Goal: Transaction & Acquisition: Purchase product/service

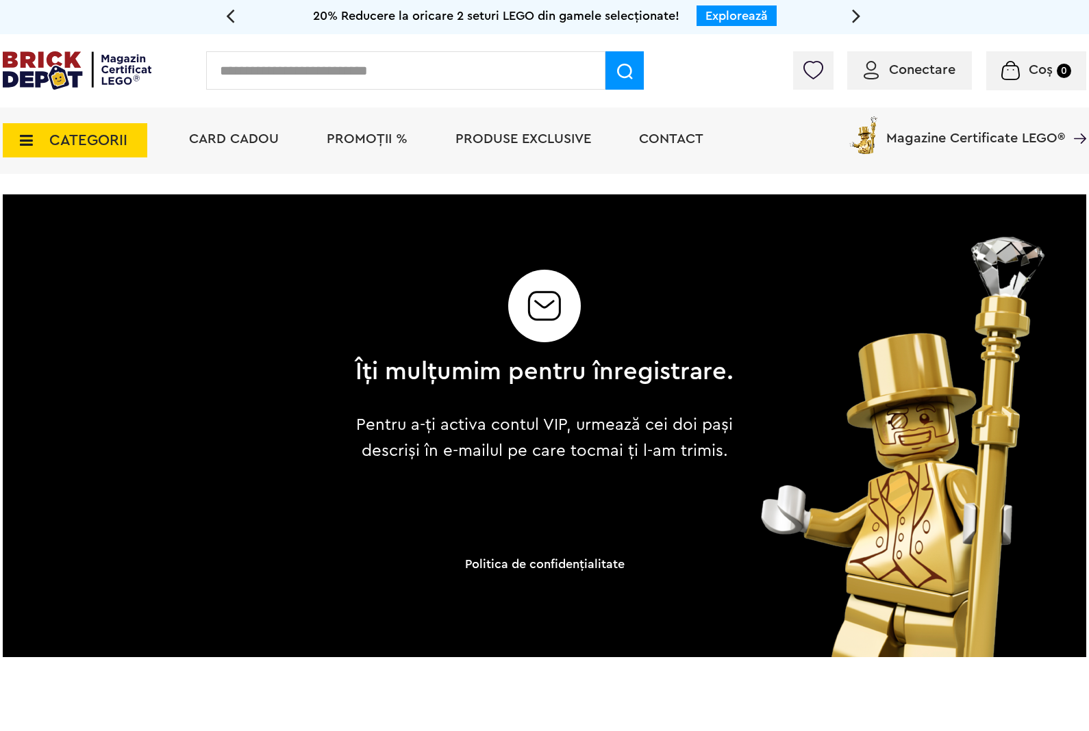
click at [84, 144] on span "CATEGORII" at bounding box center [88, 140] width 78 height 15
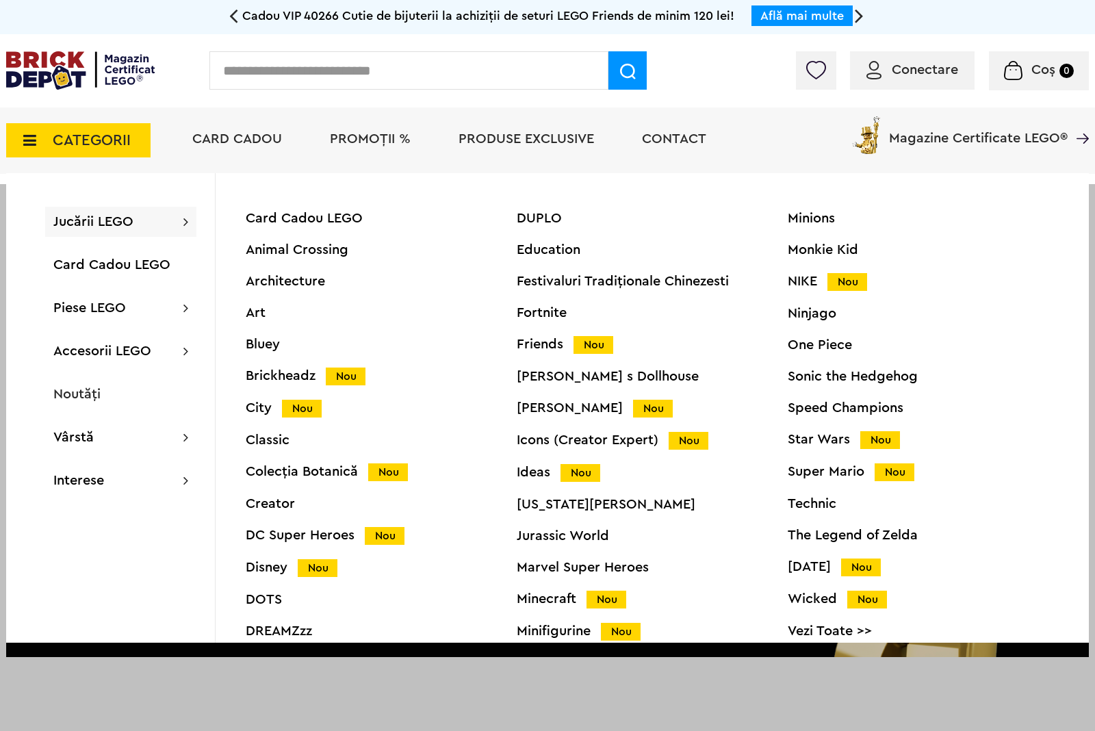
click at [542, 216] on div "DUPLO" at bounding box center [652, 219] width 271 height 14
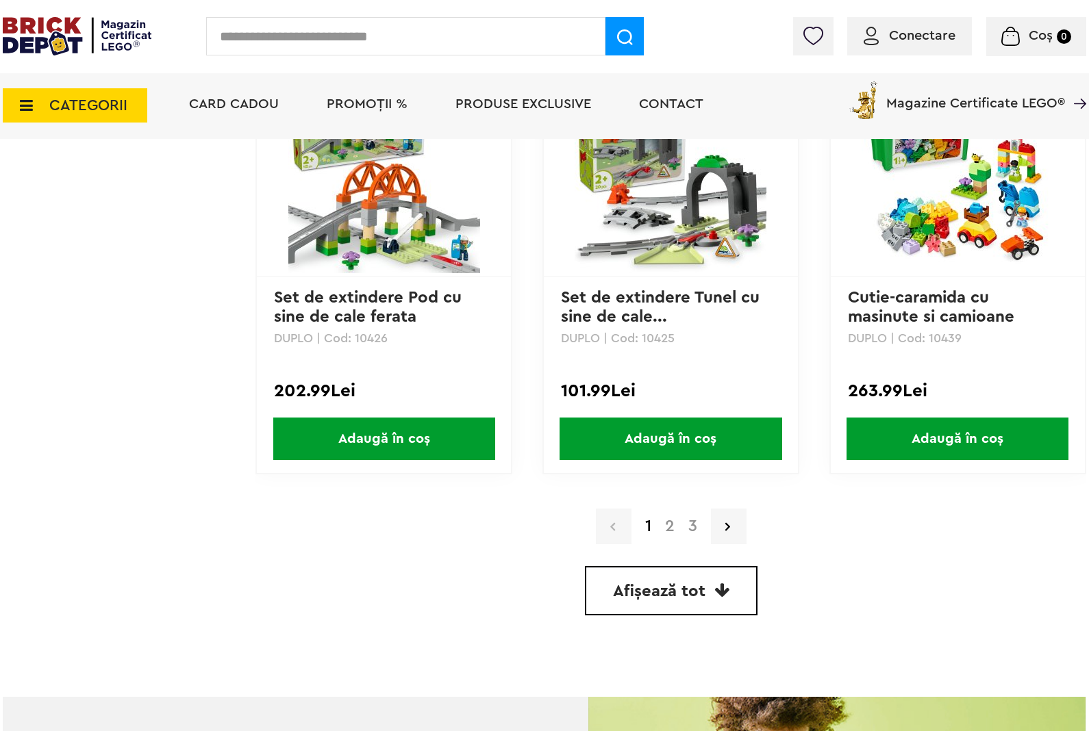
scroll to position [3810, 0]
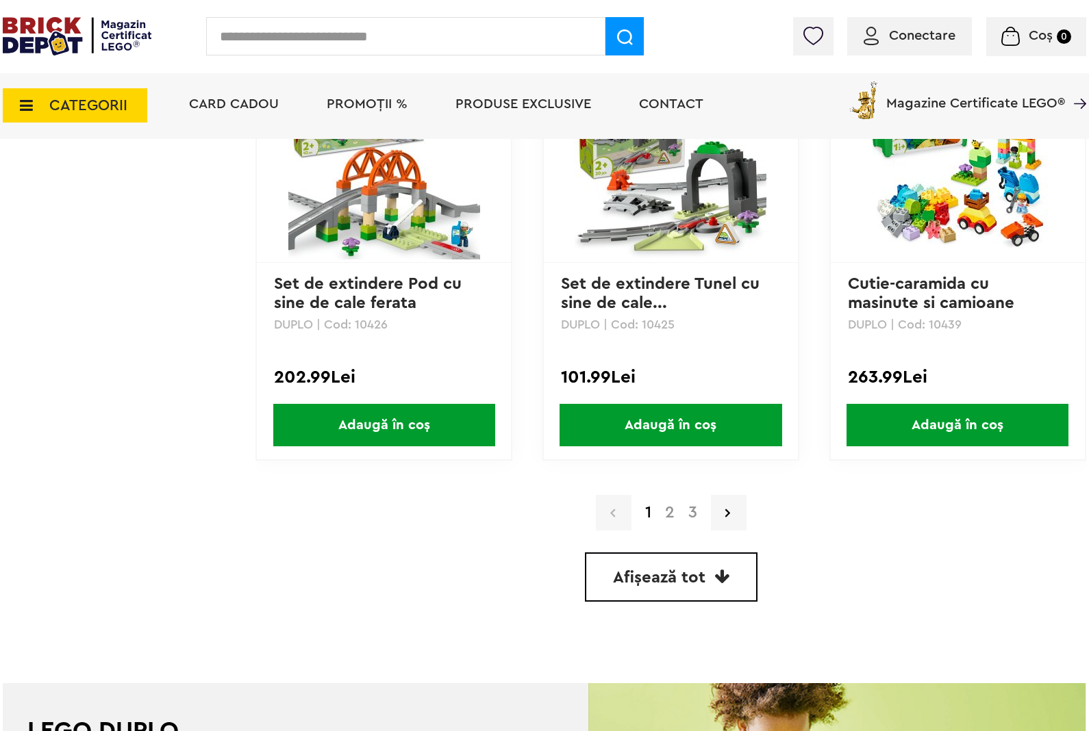
click at [666, 507] on link "2" at bounding box center [669, 513] width 23 height 16
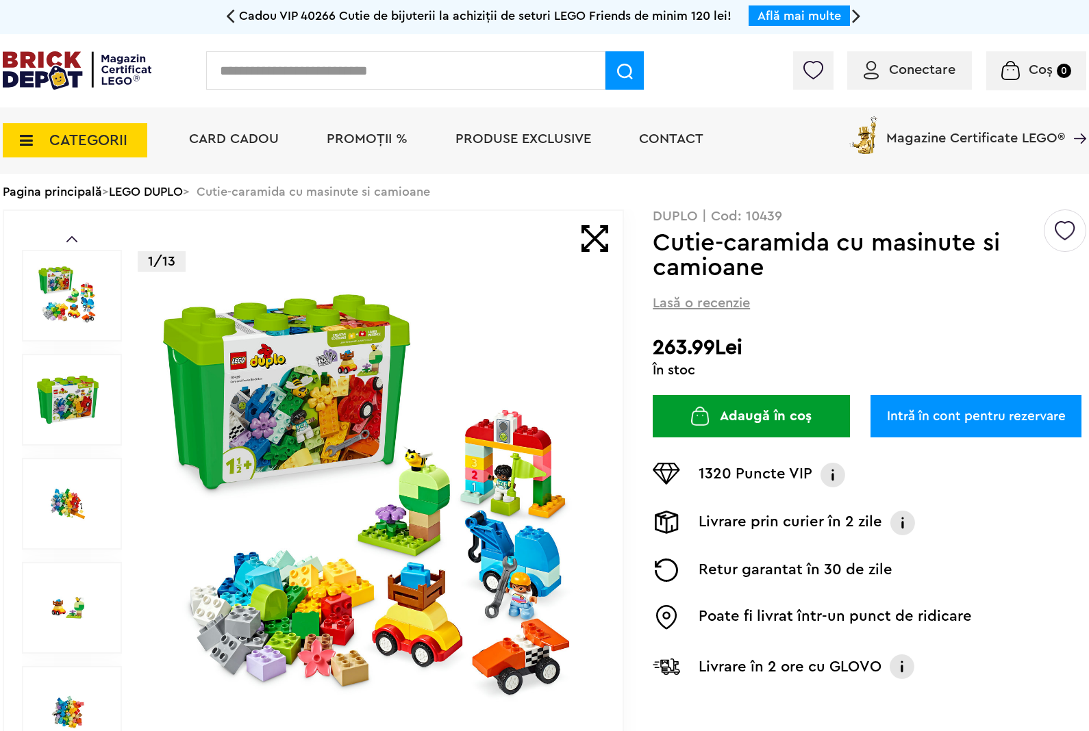
click at [948, 395] on link "Intră în cont pentru rezervare" at bounding box center [975, 416] width 211 height 42
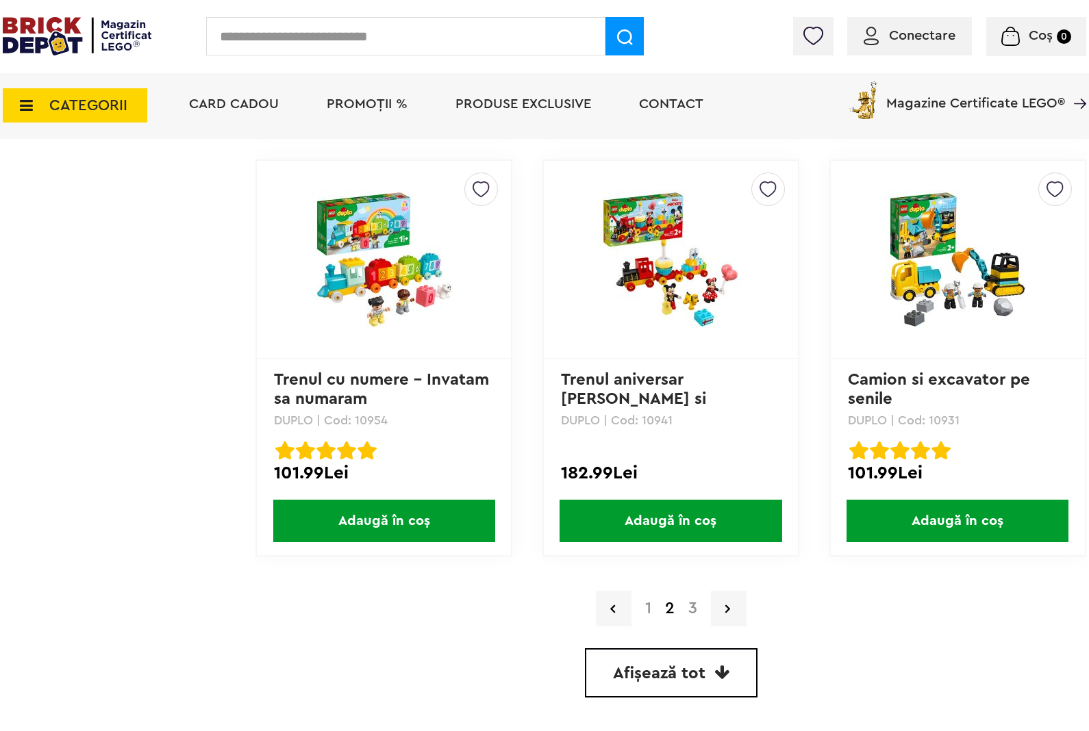
scroll to position [3701, 0]
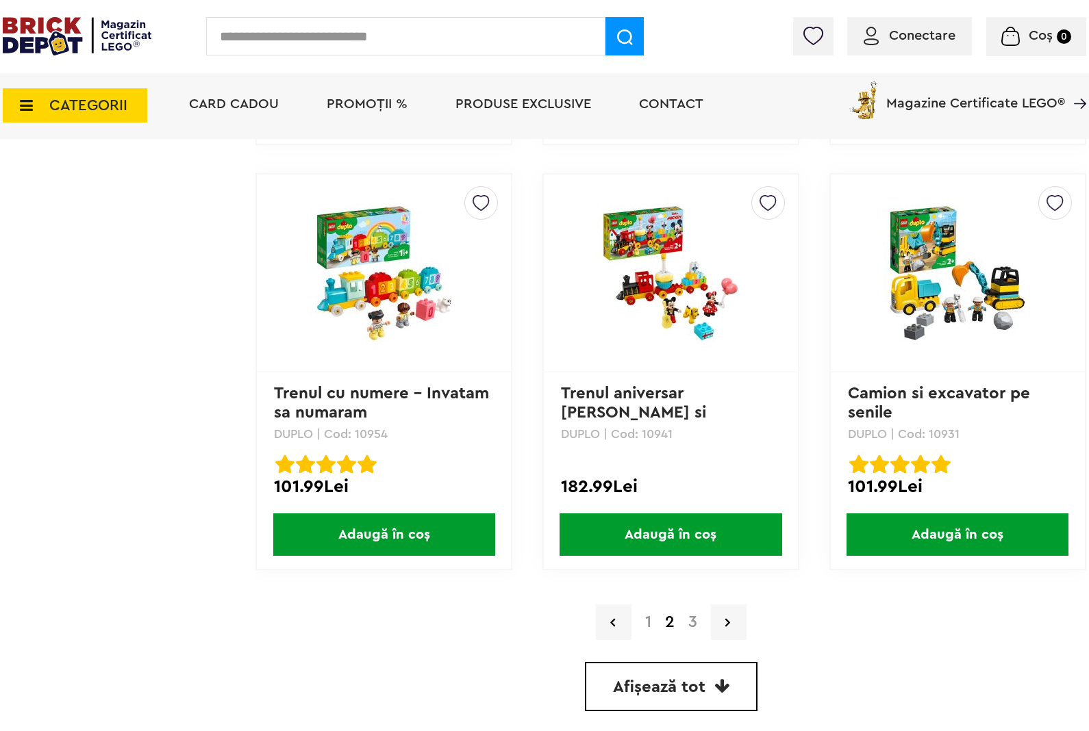
click at [697, 614] on link "3" at bounding box center [692, 622] width 23 height 16
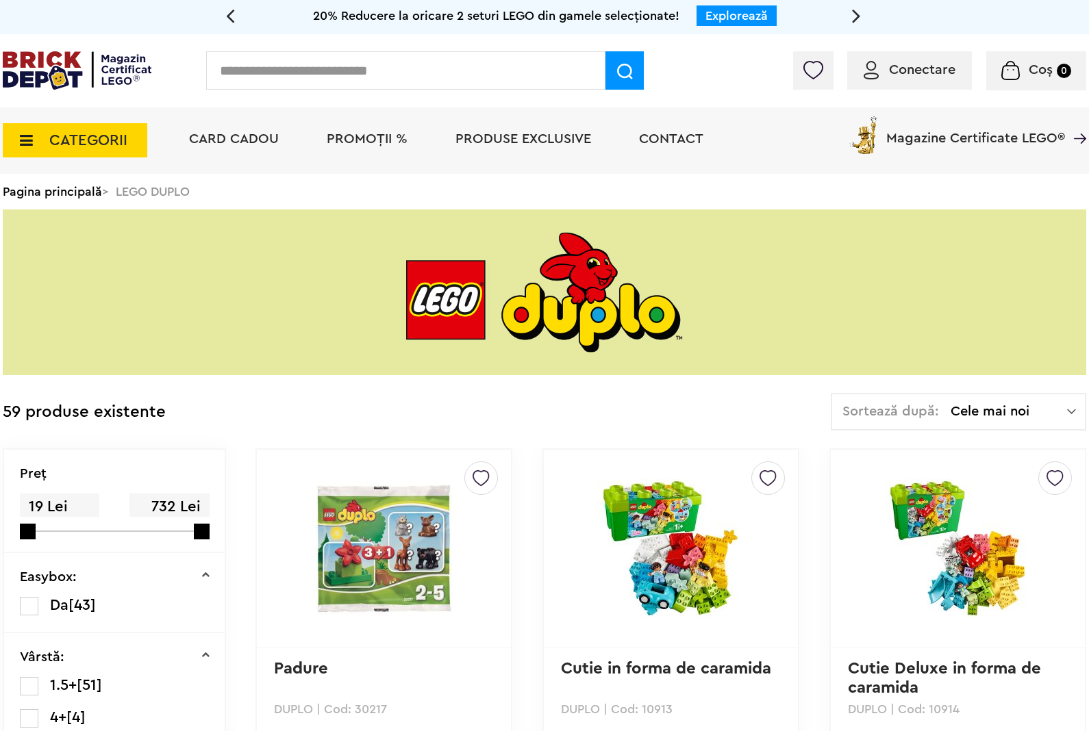
click at [107, 43] on div "Conectare Coș 0 Coș Nu ai nimic în coș Conectare Descoperă noutățile" at bounding box center [544, 70] width 1089 height 73
click at [14, 75] on img at bounding box center [77, 70] width 149 height 38
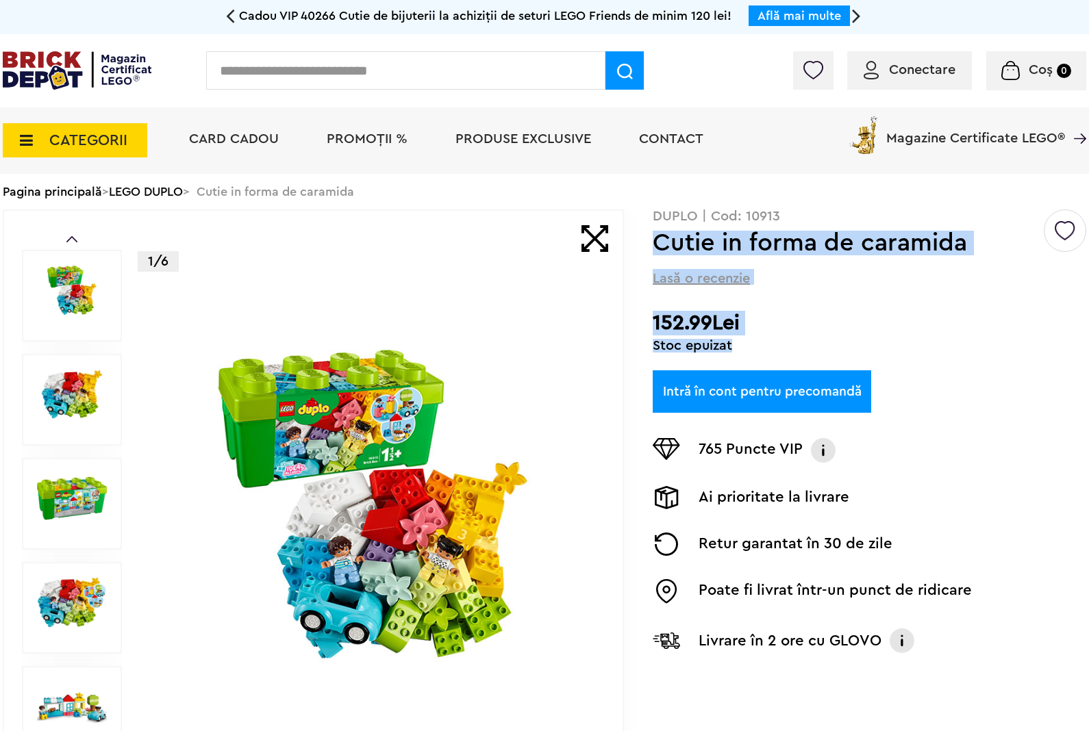
drag, startPoint x: 750, startPoint y: 348, endPoint x: 652, endPoint y: 231, distance: 152.6
click at [652, 231] on div "Creează o listă nouă DUPLO | Cod: 10913 Cutie in forma de caramida Lasă o recen…" at bounding box center [868, 441] width 433 height 465
click at [753, 311] on h2 "152.99Lei" at bounding box center [868, 323] width 433 height 25
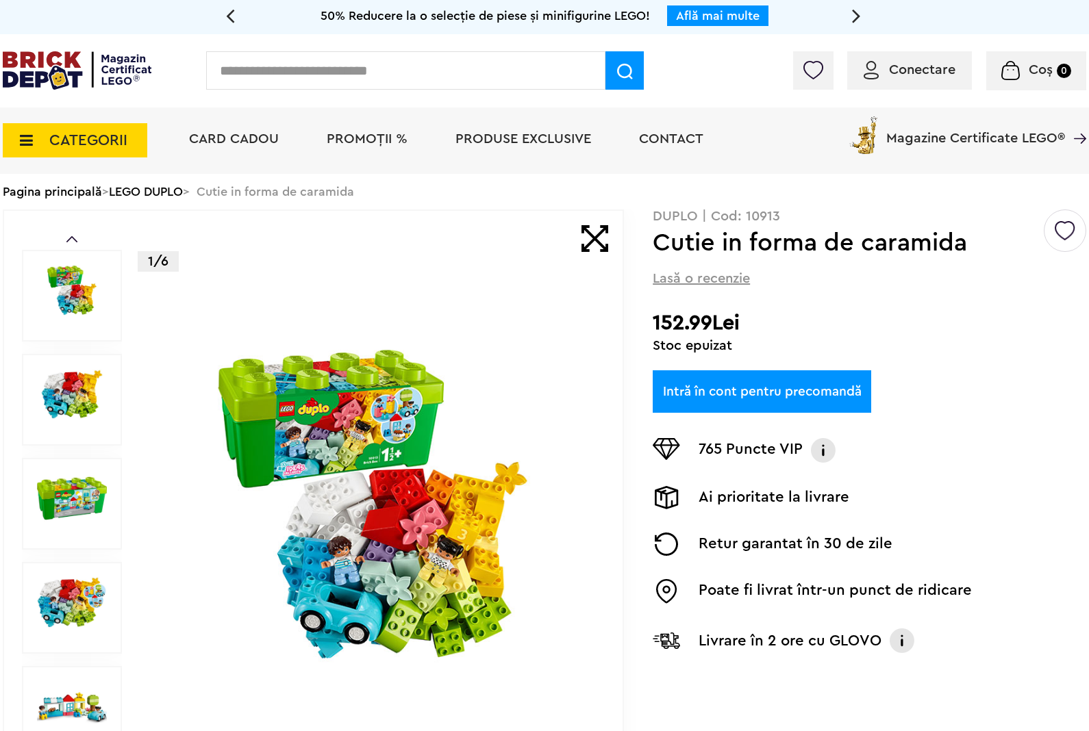
click at [387, 488] on img at bounding box center [372, 504] width 441 height 319
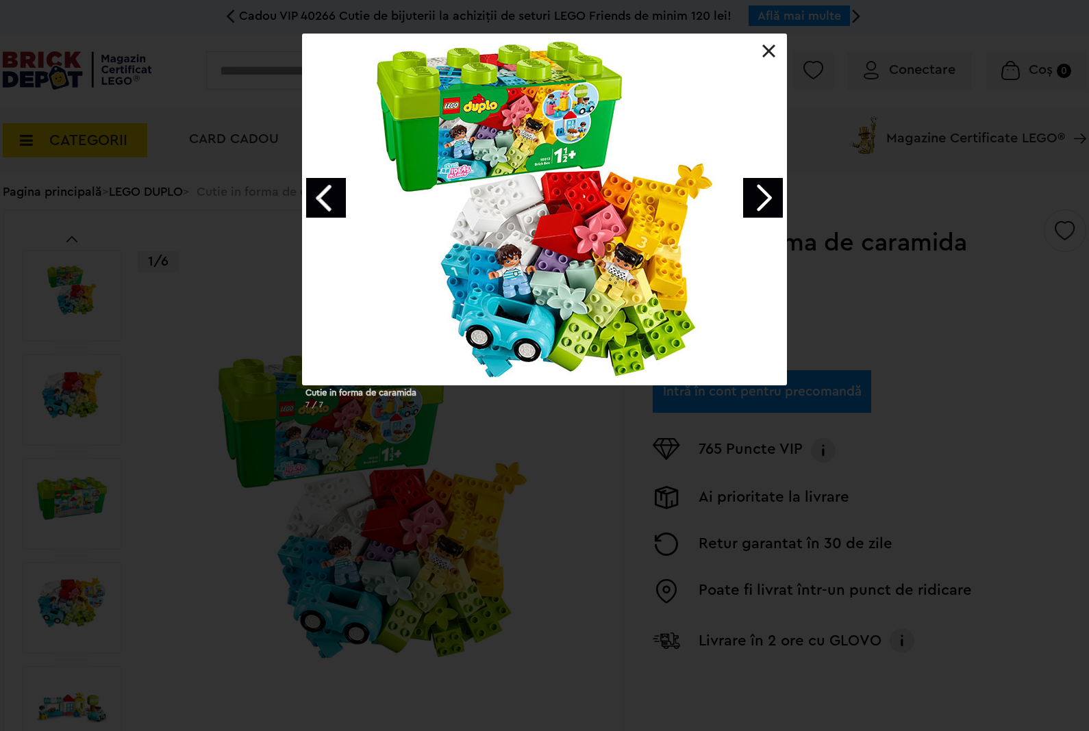
click at [762, 204] on link "Next image" at bounding box center [763, 198] width 40 height 40
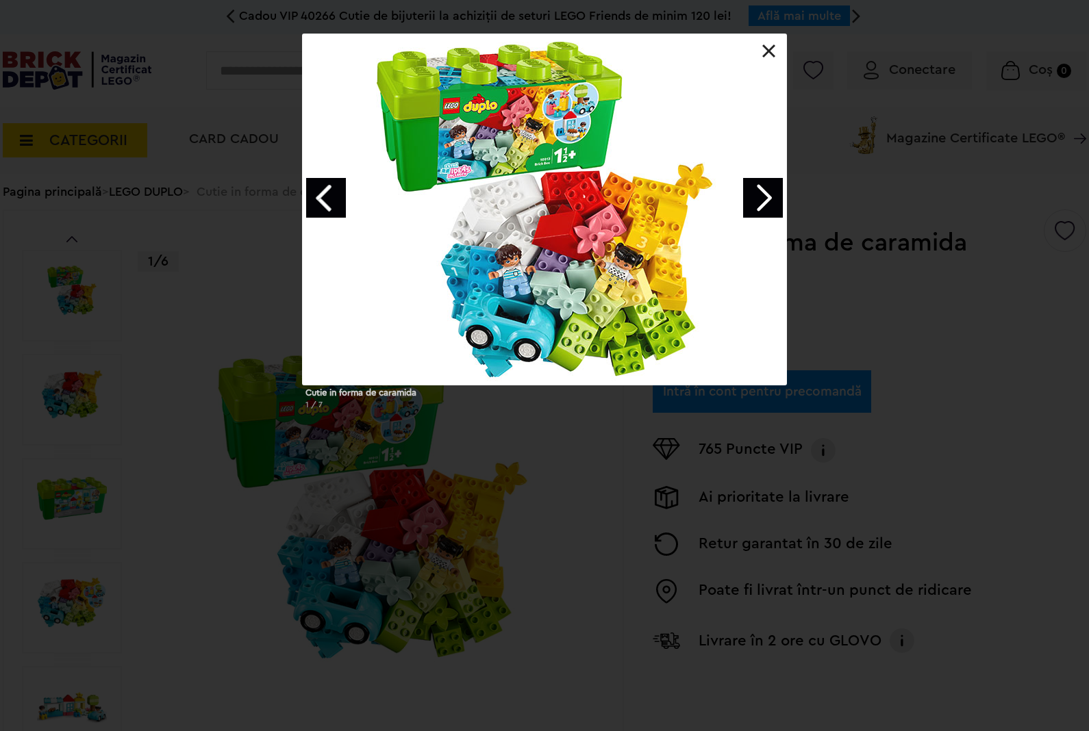
click at [767, 199] on link "Next image" at bounding box center [763, 198] width 40 height 40
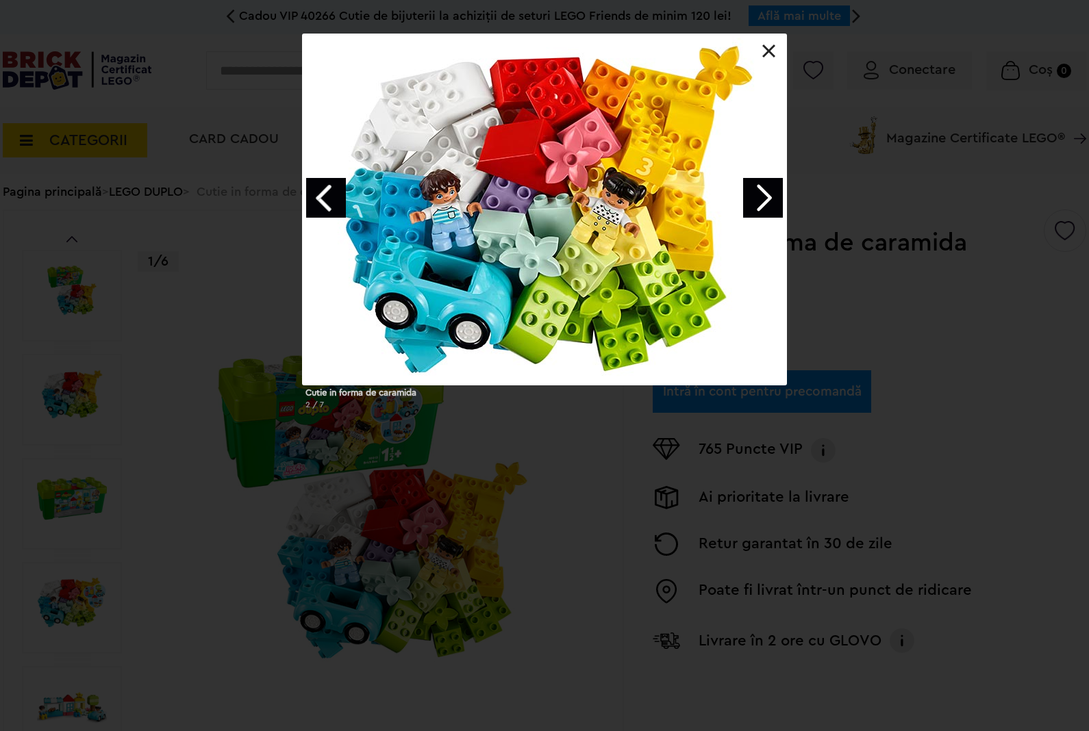
click at [765, 201] on link "Next image" at bounding box center [763, 198] width 40 height 40
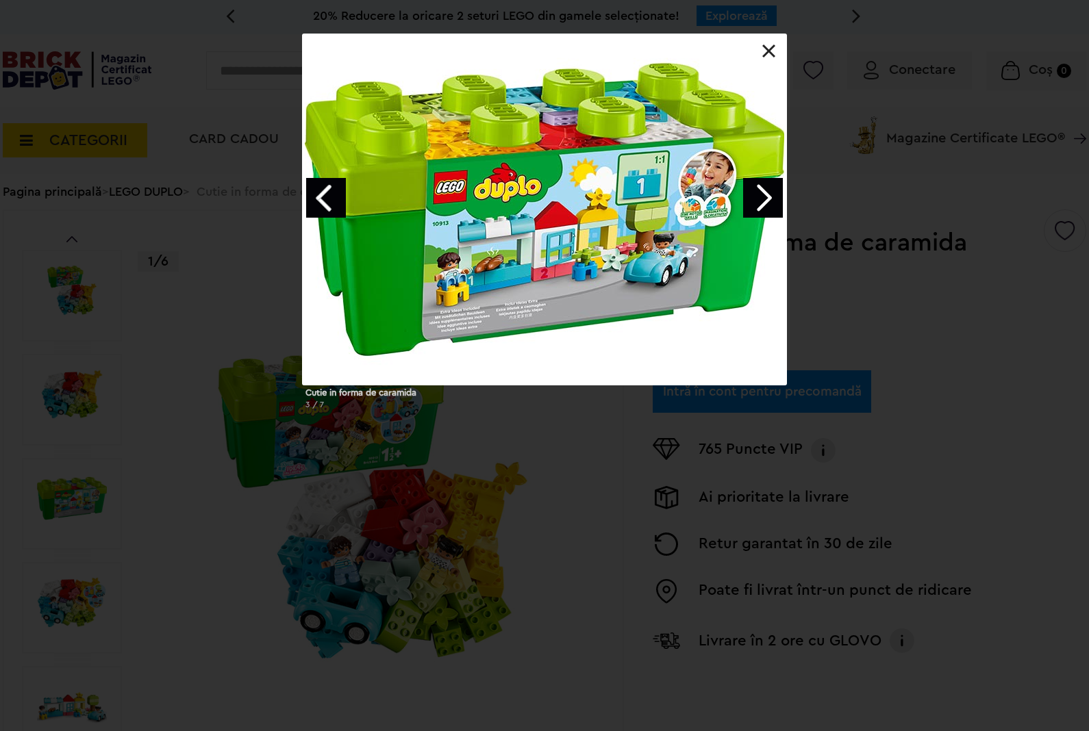
click at [767, 50] on link at bounding box center [769, 51] width 14 height 14
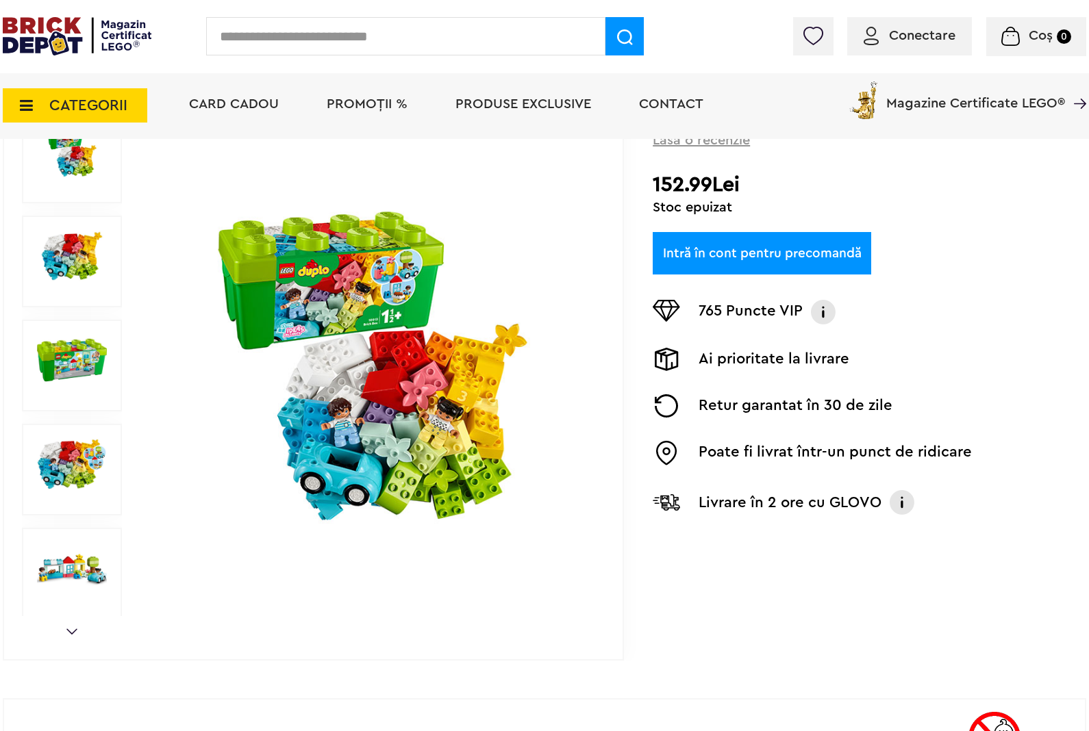
scroll to position [169, 0]
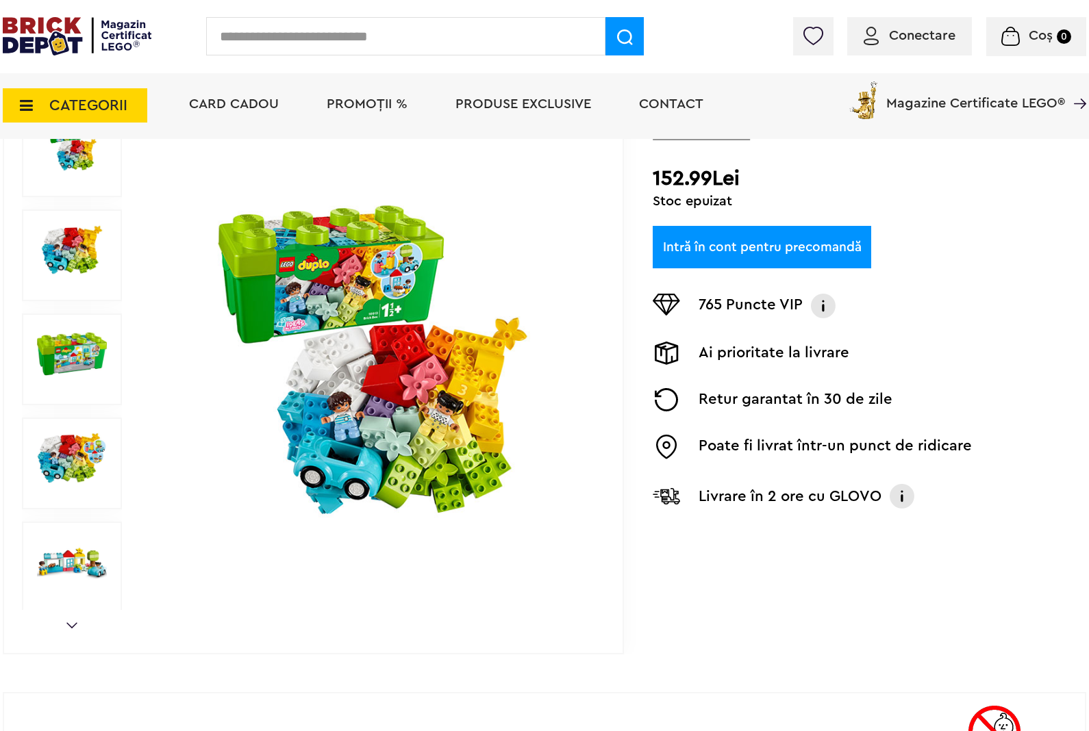
drag, startPoint x: 770, startPoint y: 205, endPoint x: 656, endPoint y: 173, distance: 118.8
click at [656, 173] on div "Creează o listă nouă DUPLO | Cod: 10913 Cutie in forma de caramida Lasă o recen…" at bounding box center [868, 297] width 433 height 465
click at [796, 190] on div "Creează o listă nouă DUPLO | Cod: 10913 Cutie in forma de caramida Lasă o recen…" at bounding box center [868, 297] width 433 height 465
drag, startPoint x: 741, startPoint y: 195, endPoint x: 661, endPoint y: 169, distance: 84.2
click at [661, 169] on div "Creează o listă nouă DUPLO | Cod: 10913 Cutie in forma de caramida Lasă o recen…" at bounding box center [868, 297] width 433 height 465
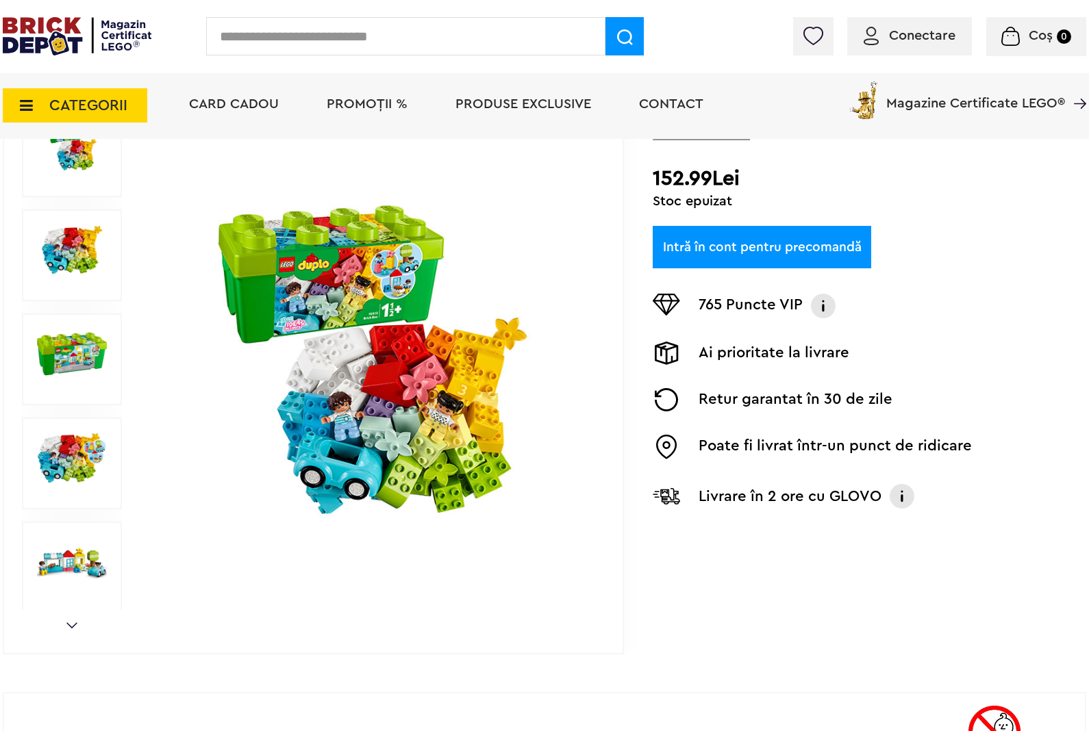
click at [741, 192] on div "Creează o listă nouă DUPLO | Cod: 10913 Cutie in forma de caramida Lasă o recen…" at bounding box center [868, 297] width 433 height 465
click at [415, 292] on img at bounding box center [372, 360] width 441 height 319
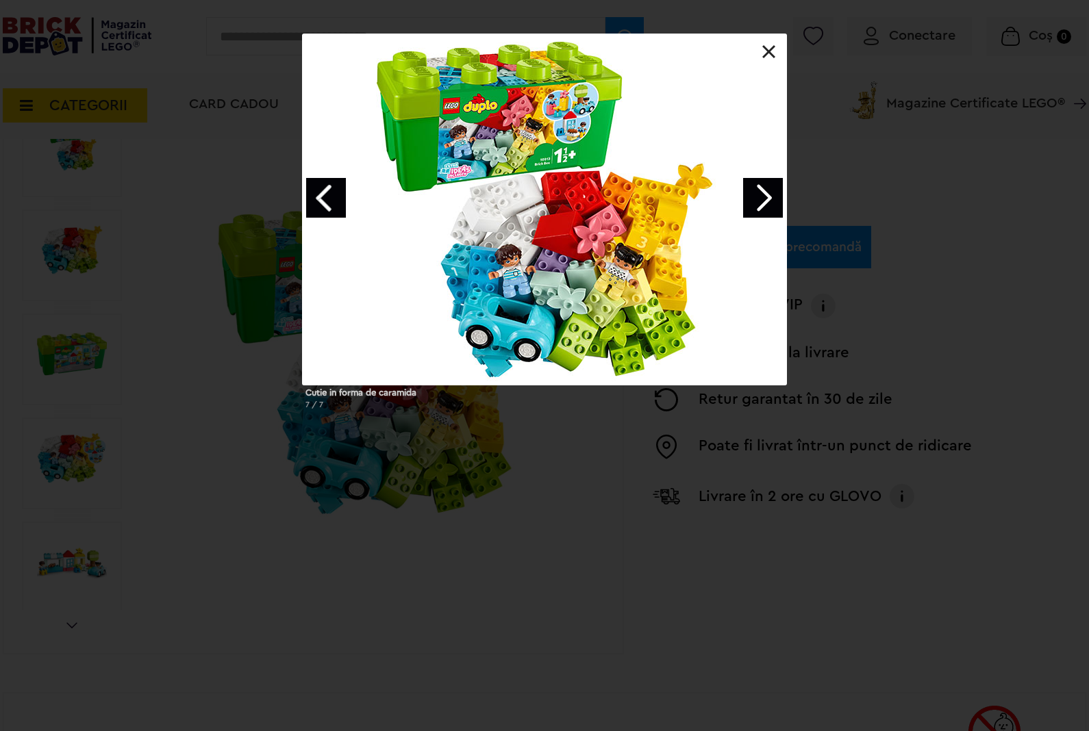
click at [844, 200] on div "Cutie in forma de caramida 7 / 7" at bounding box center [544, 228] width 1089 height 386
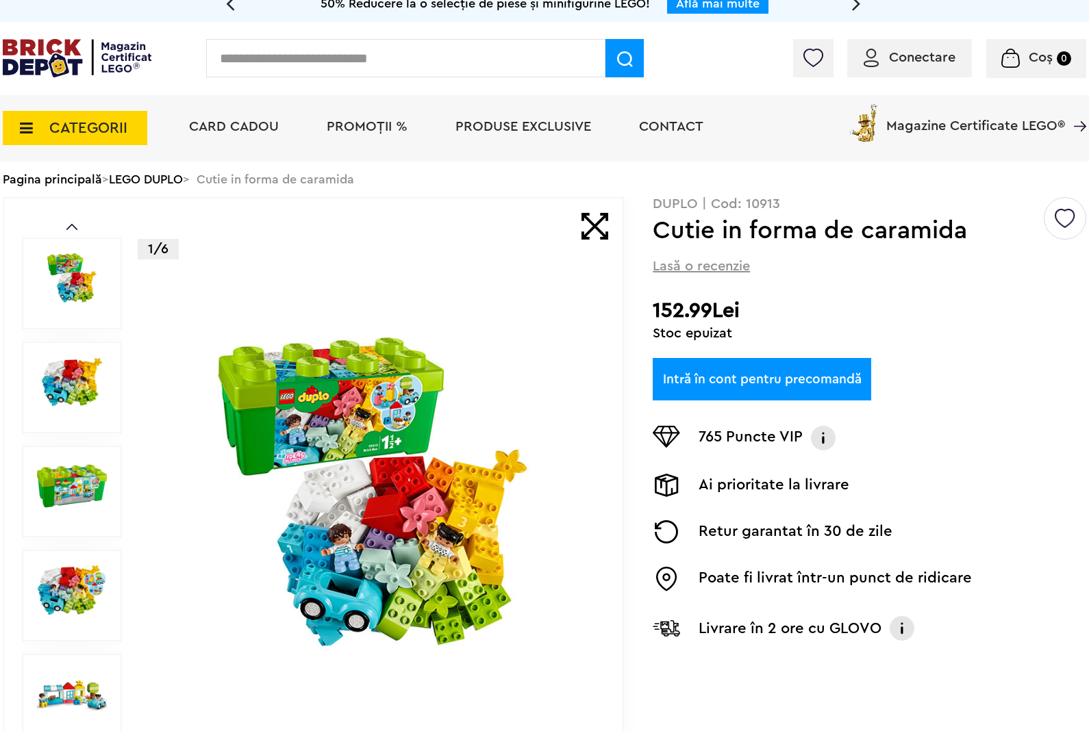
scroll to position [25, 0]
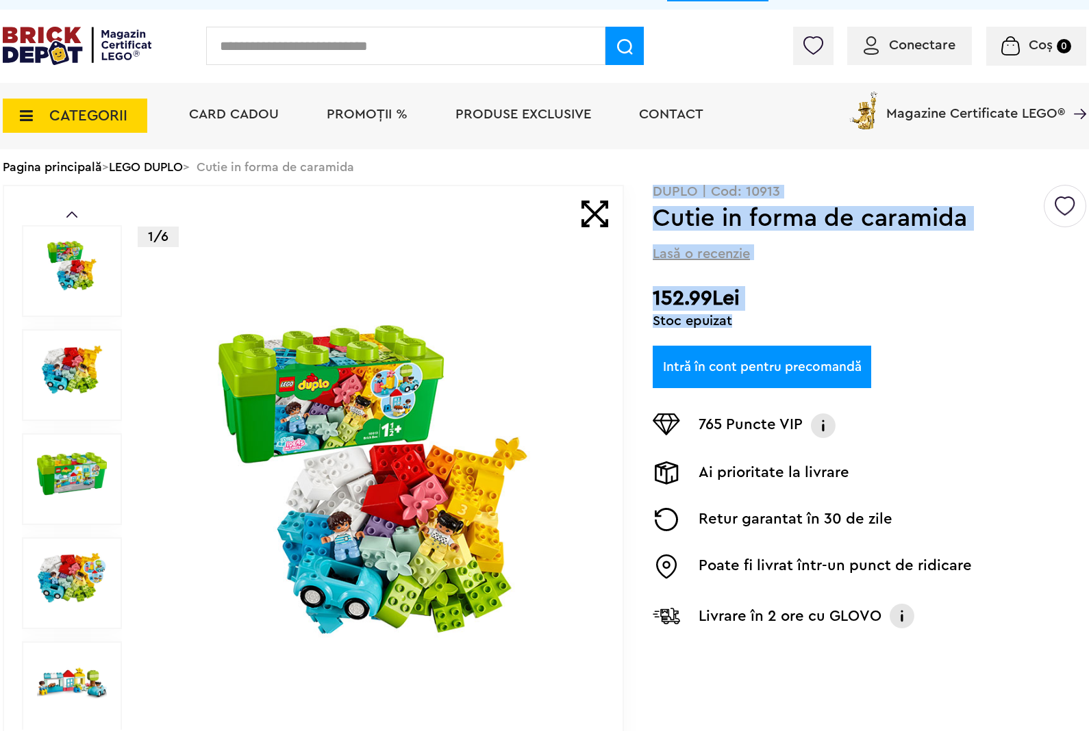
drag, startPoint x: 760, startPoint y: 323, endPoint x: 652, endPoint y: 195, distance: 167.6
click at [652, 195] on div "Creează o listă nouă DUPLO | Cod: 10913 Cutie in forma de caramida Lasă o recen…" at bounding box center [868, 417] width 433 height 465
click at [652, 195] on p "DUPLO | Cod: 10913" at bounding box center [868, 192] width 433 height 14
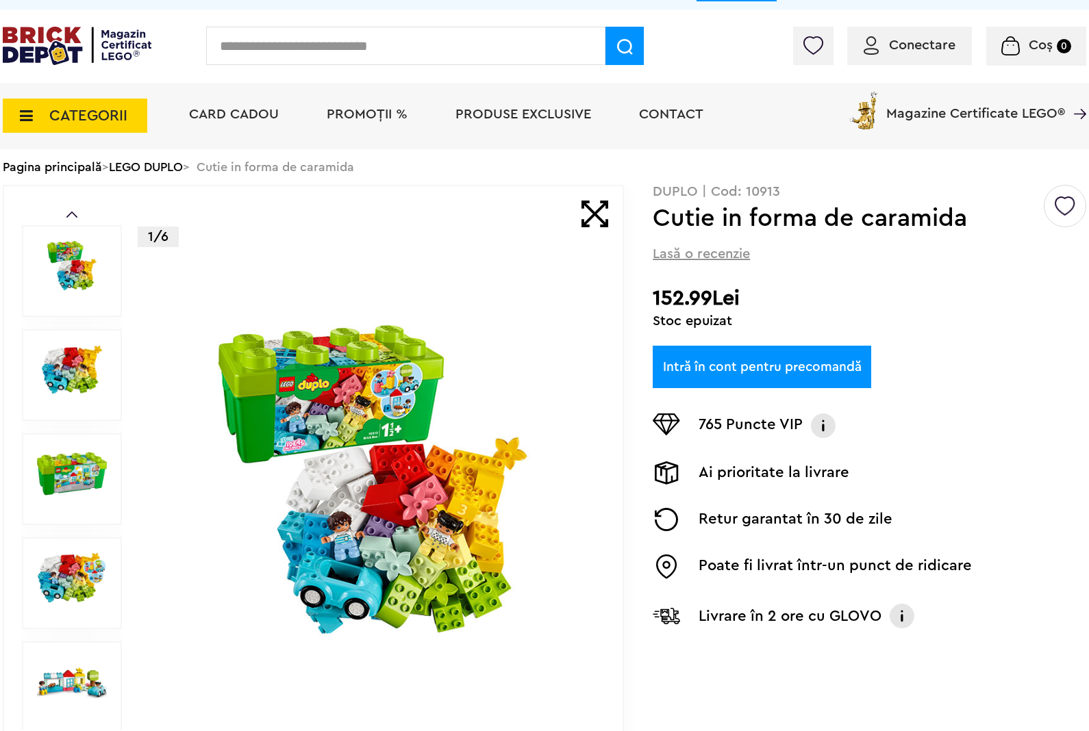
click at [757, 357] on link "Intră în cont pentru precomandă" at bounding box center [761, 367] width 218 height 42
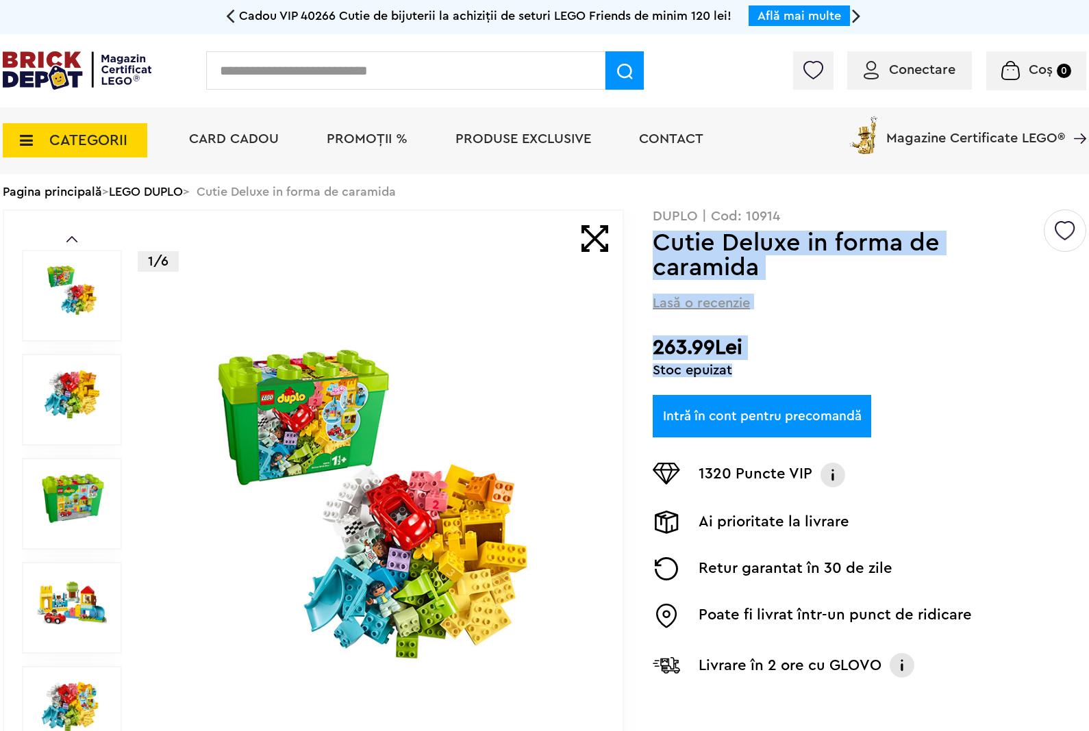
drag, startPoint x: 767, startPoint y: 370, endPoint x: 652, endPoint y: 242, distance: 171.6
click at [652, 242] on div "Creează o listă nouă DUPLO | Cod: 10914 Cutie Deluxe in forma de caramida Lasă …" at bounding box center [868, 453] width 433 height 489
click at [860, 325] on div "Creează o listă nouă DUPLO | Cod: 10914 Cutie Deluxe in forma de caramida Lasă …" at bounding box center [868, 453] width 433 height 489
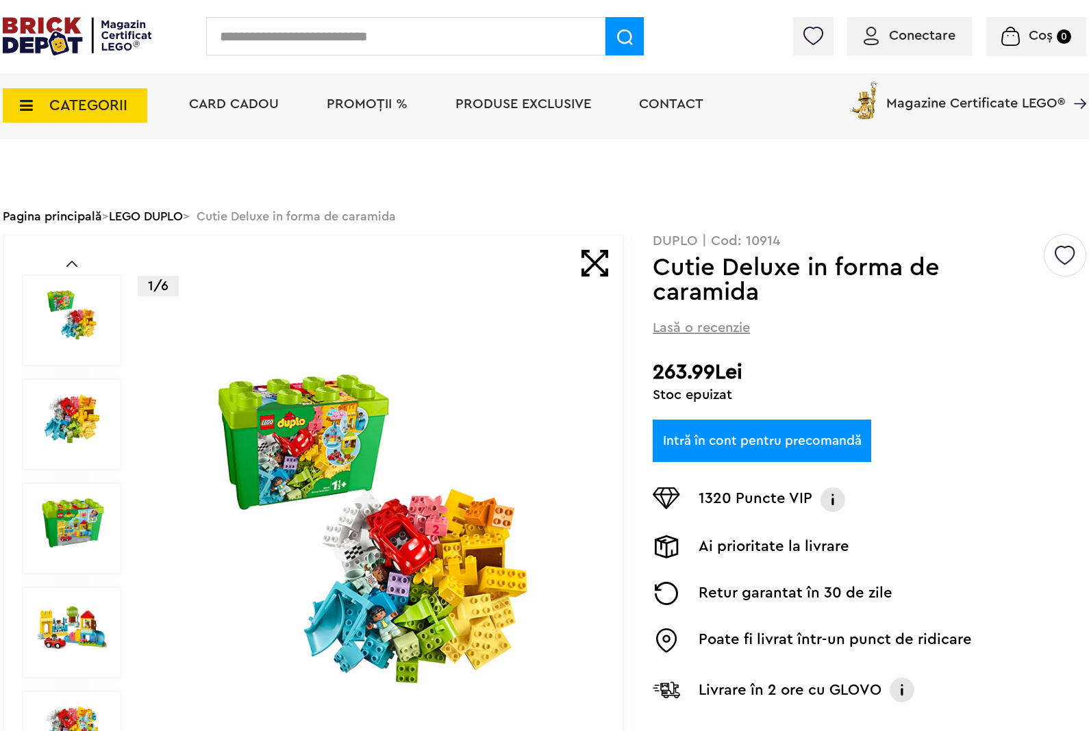
scroll to position [156, 0]
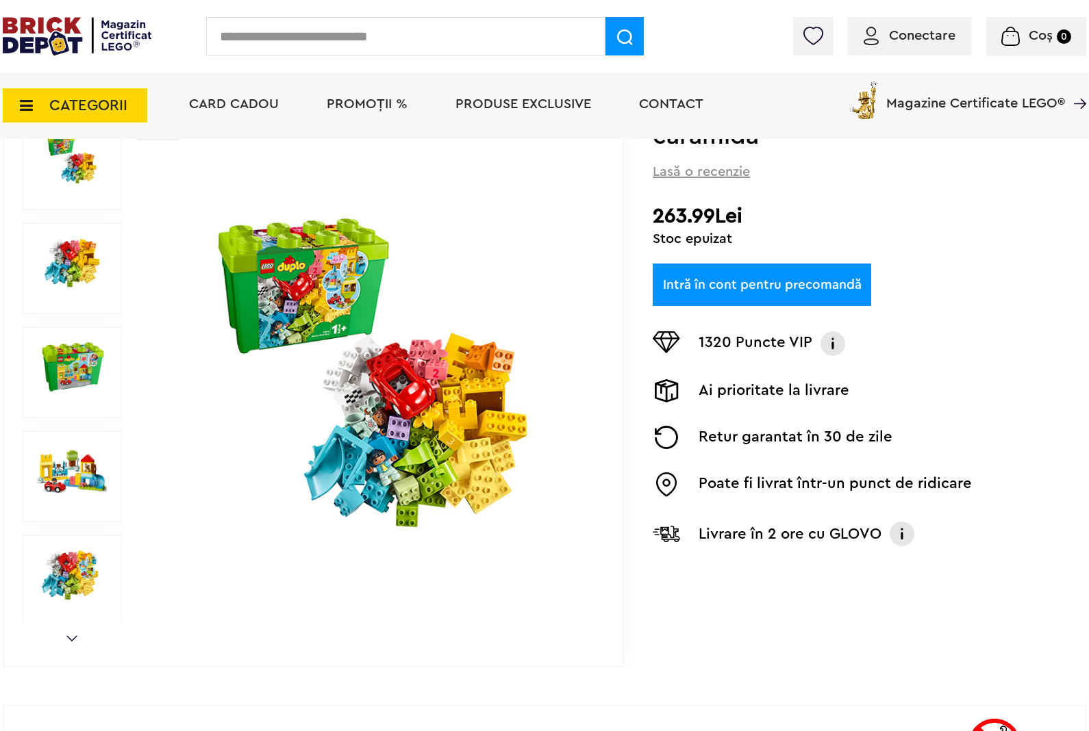
click at [395, 392] on img at bounding box center [372, 373] width 441 height 319
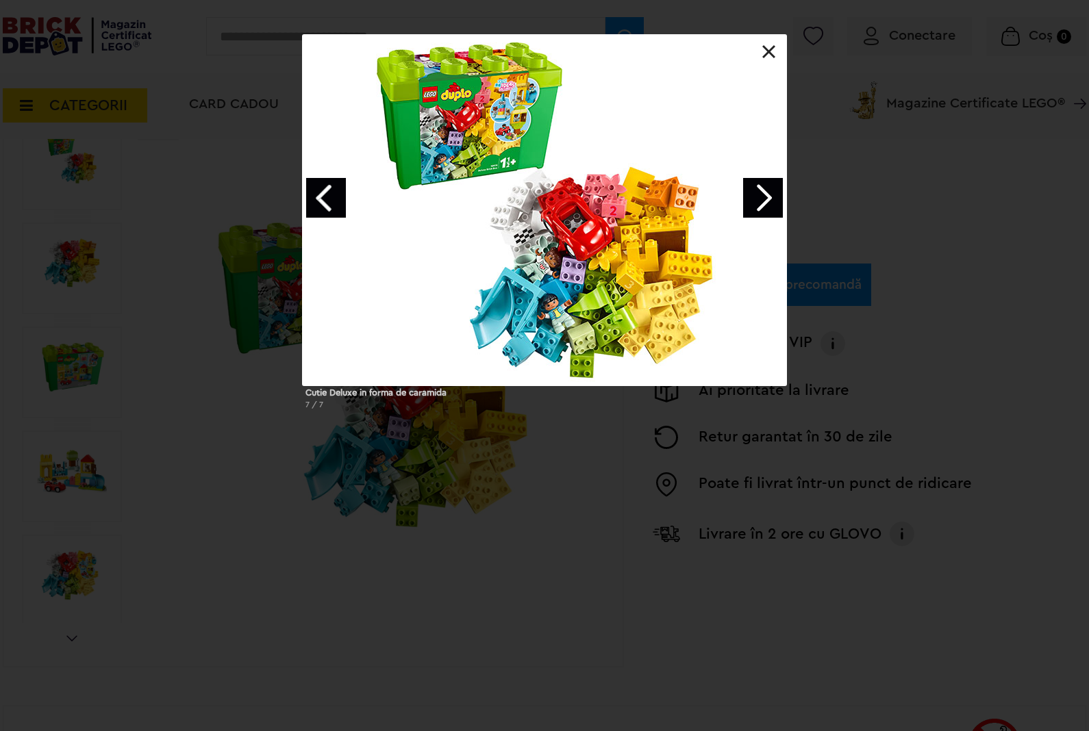
click at [770, 196] on link "Next image" at bounding box center [763, 198] width 40 height 40
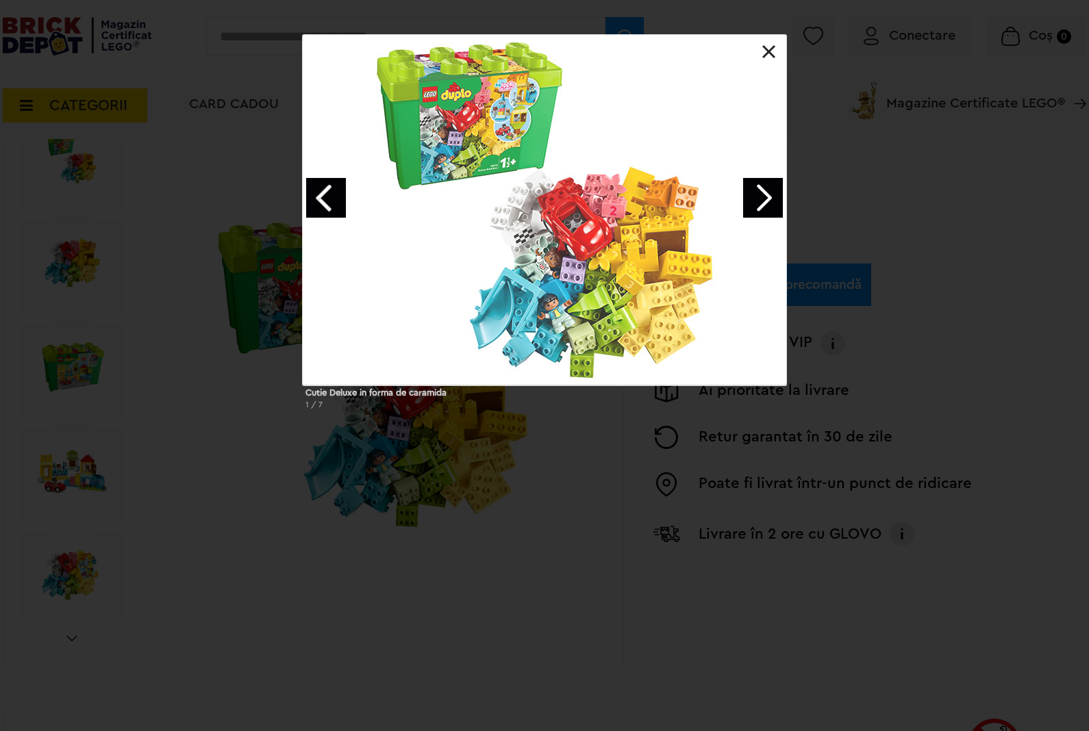
click at [755, 196] on link "Next image" at bounding box center [763, 198] width 40 height 40
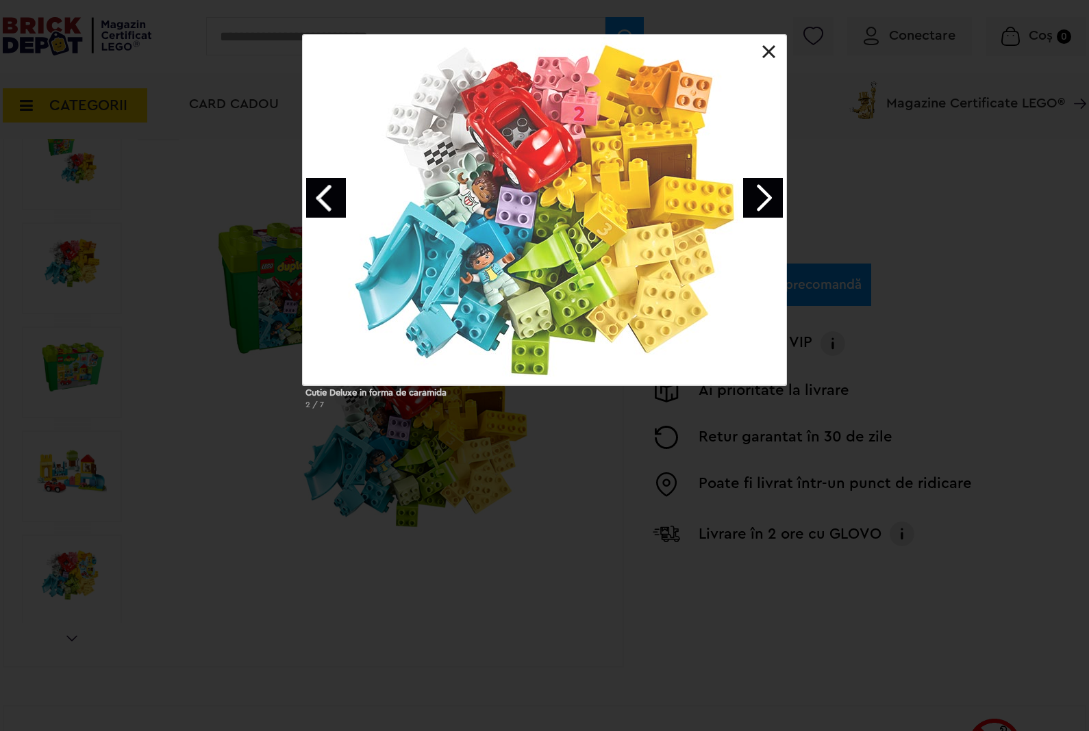
click at [758, 195] on link "Next image" at bounding box center [763, 198] width 40 height 40
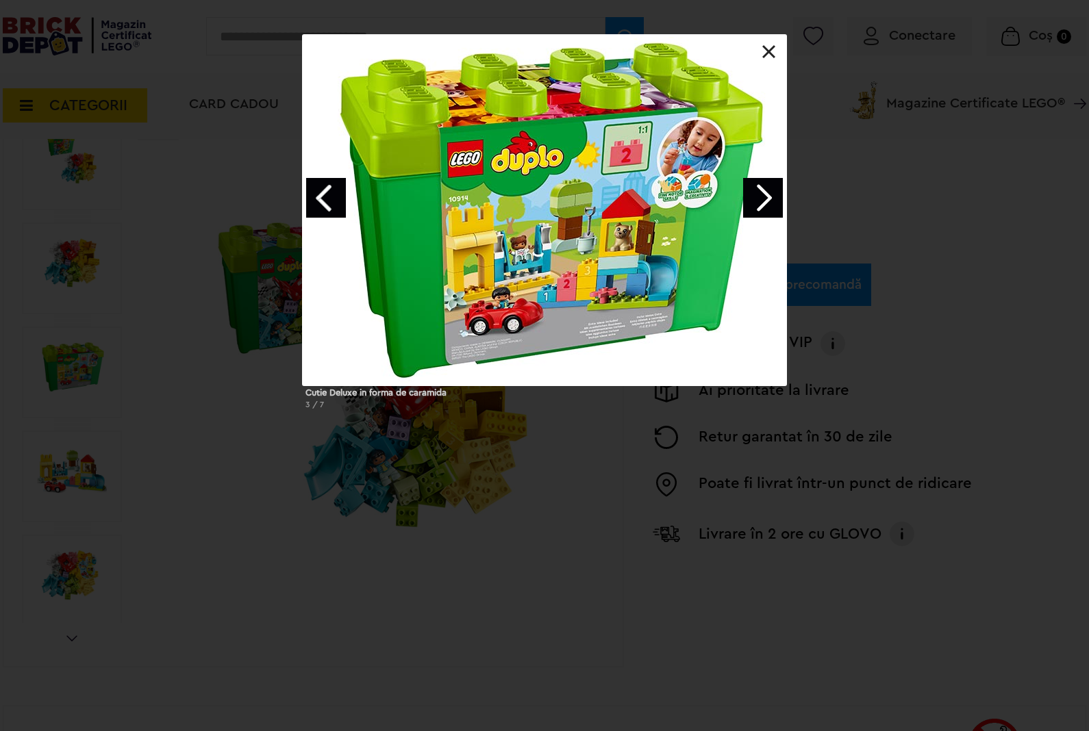
click at [764, 194] on link "Next image" at bounding box center [763, 198] width 40 height 40
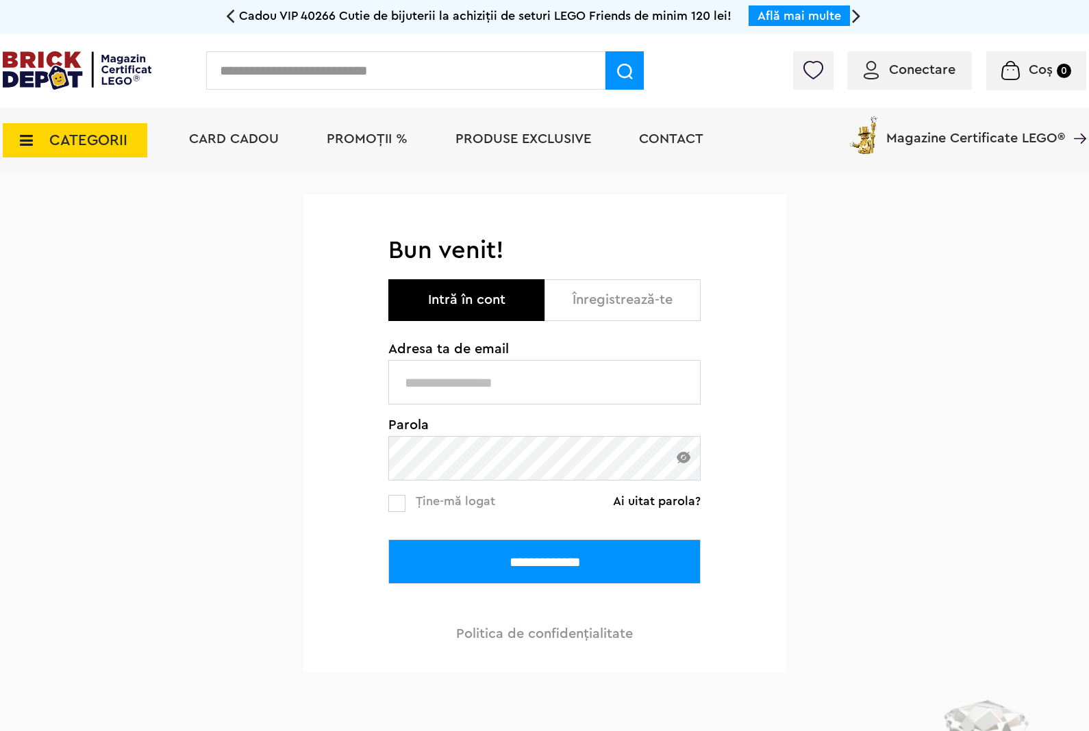
type input "**********"
click at [562, 563] on input "**********" at bounding box center [544, 561] width 312 height 44
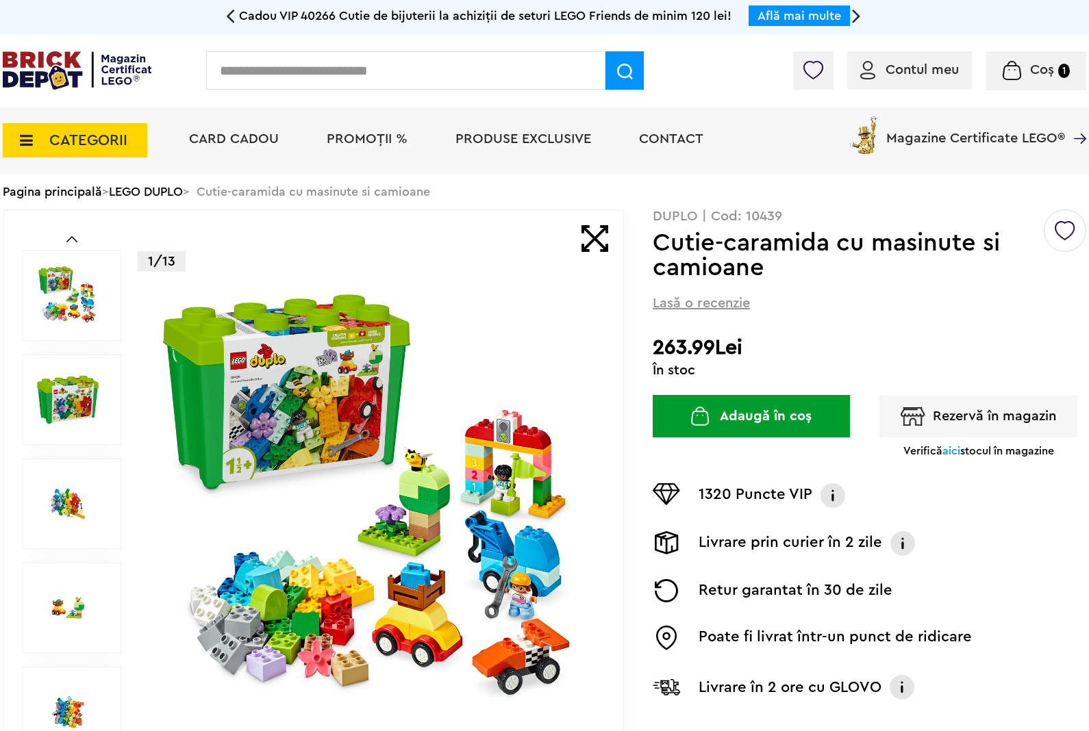
click at [935, 405] on button "Rezervă în magazin" at bounding box center [978, 416] width 198 height 42
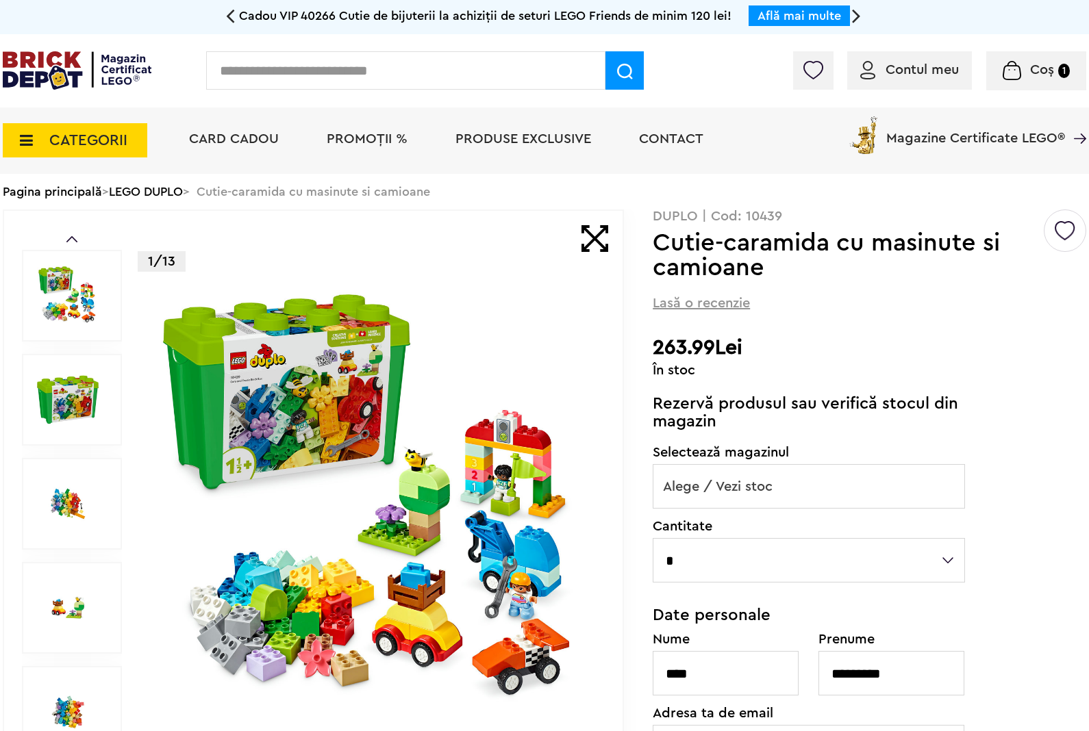
click at [885, 484] on span "Alege / Vezi stoc" at bounding box center [808, 487] width 311 height 44
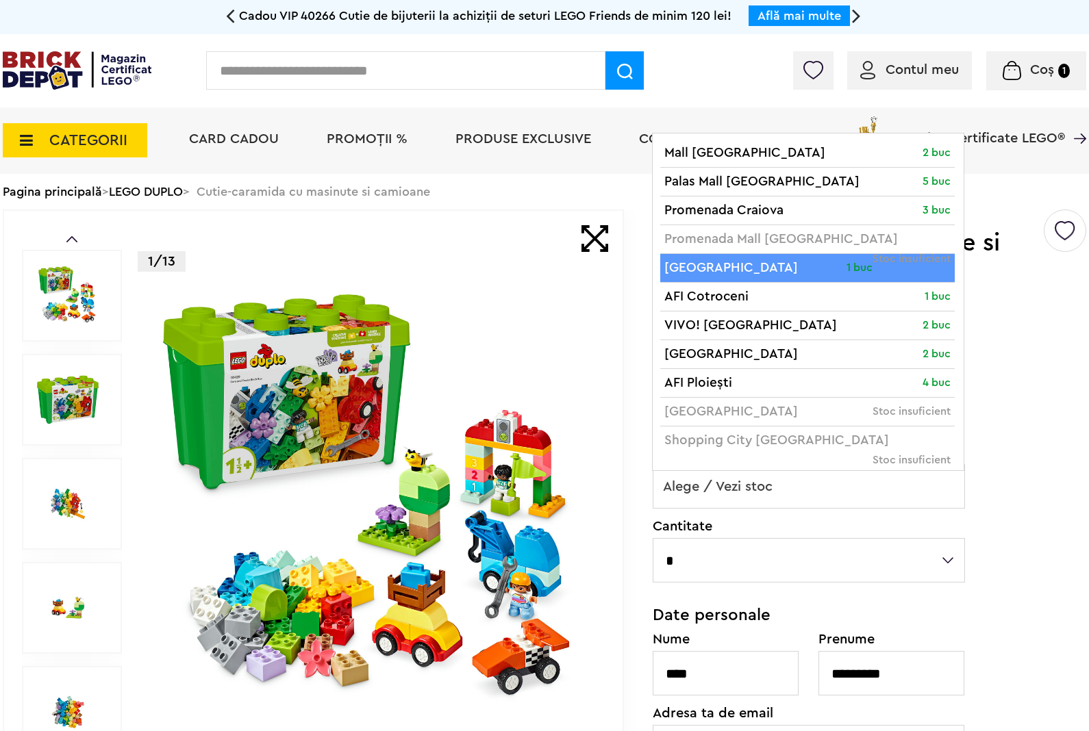
click at [765, 474] on span "Alege / Vezi stoc" at bounding box center [808, 487] width 311 height 44
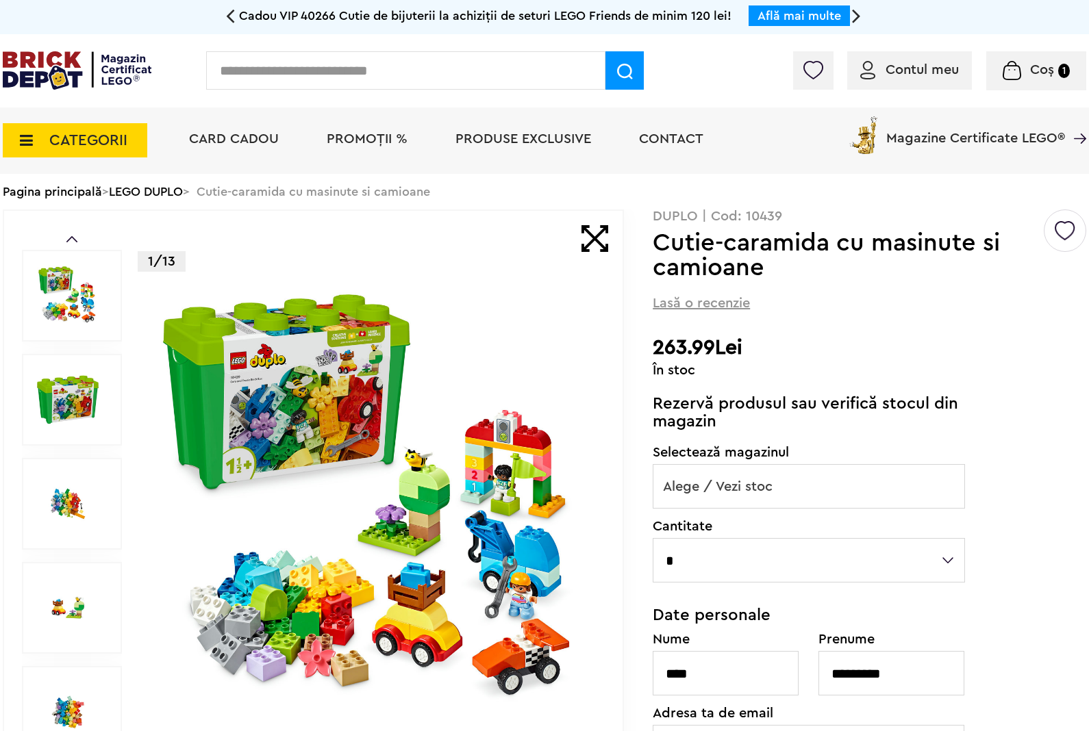
click at [765, 476] on span "Alege / Vezi stoc" at bounding box center [808, 487] width 311 height 44
click at [839, 495] on span "Alege / Vezi stoc" at bounding box center [808, 487] width 311 height 44
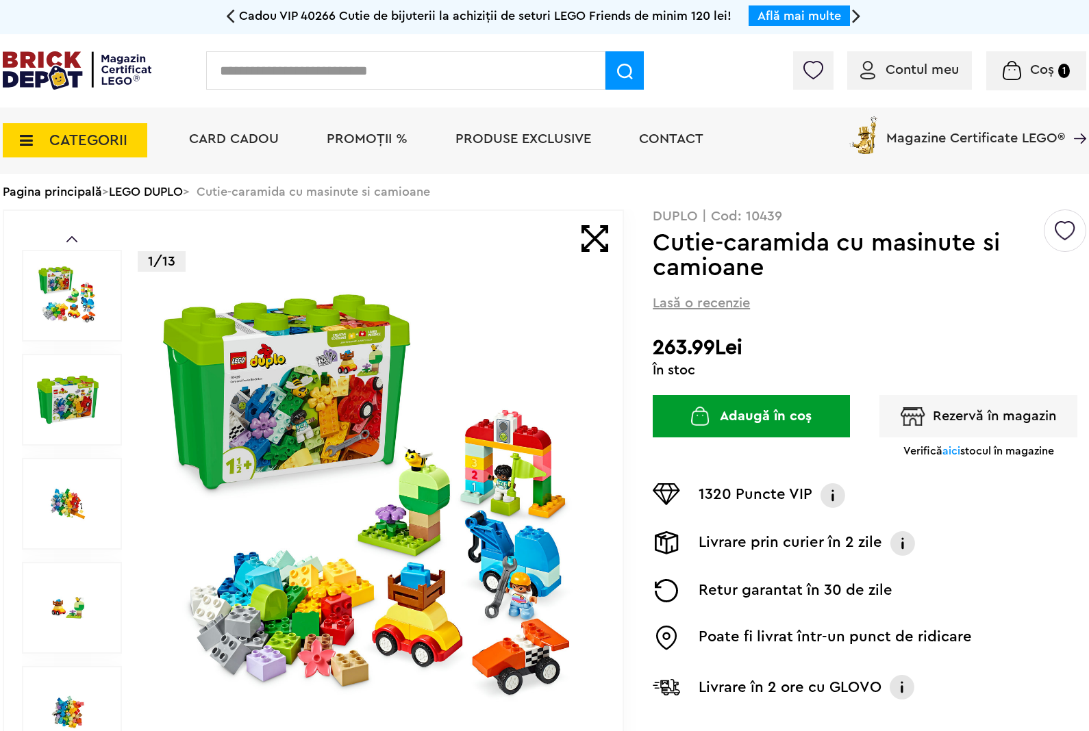
click at [772, 397] on button "Adaugă în coș" at bounding box center [750, 416] width 197 height 42
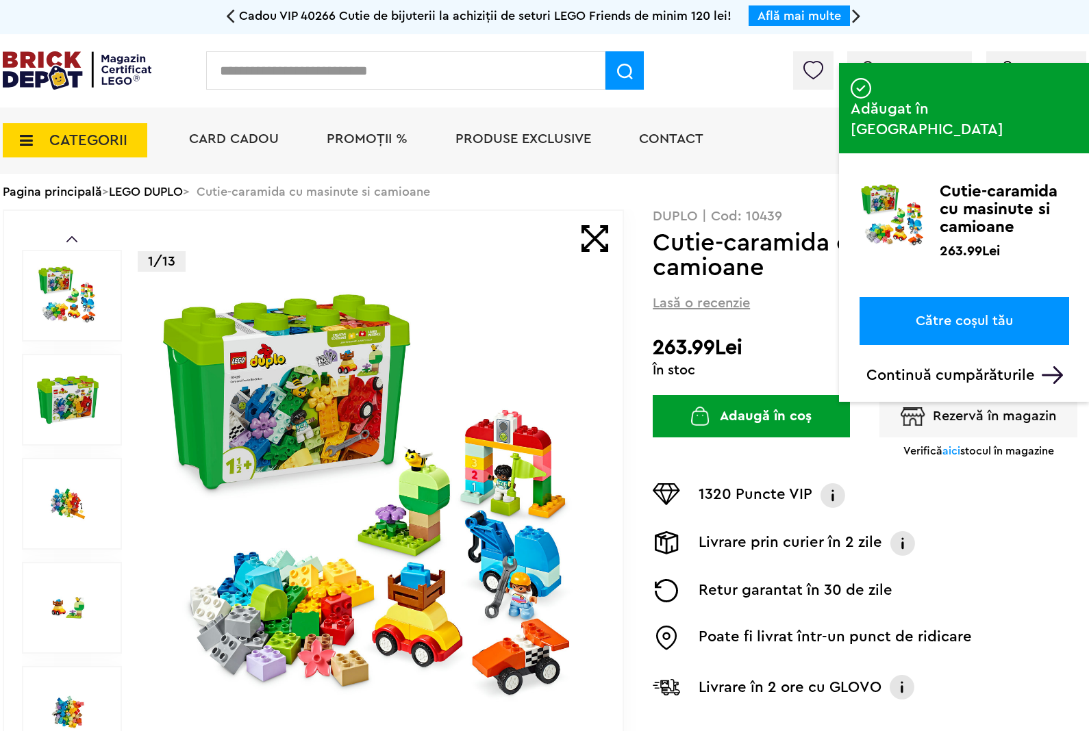
click at [950, 298] on link "Către coșul tău" at bounding box center [963, 321] width 209 height 48
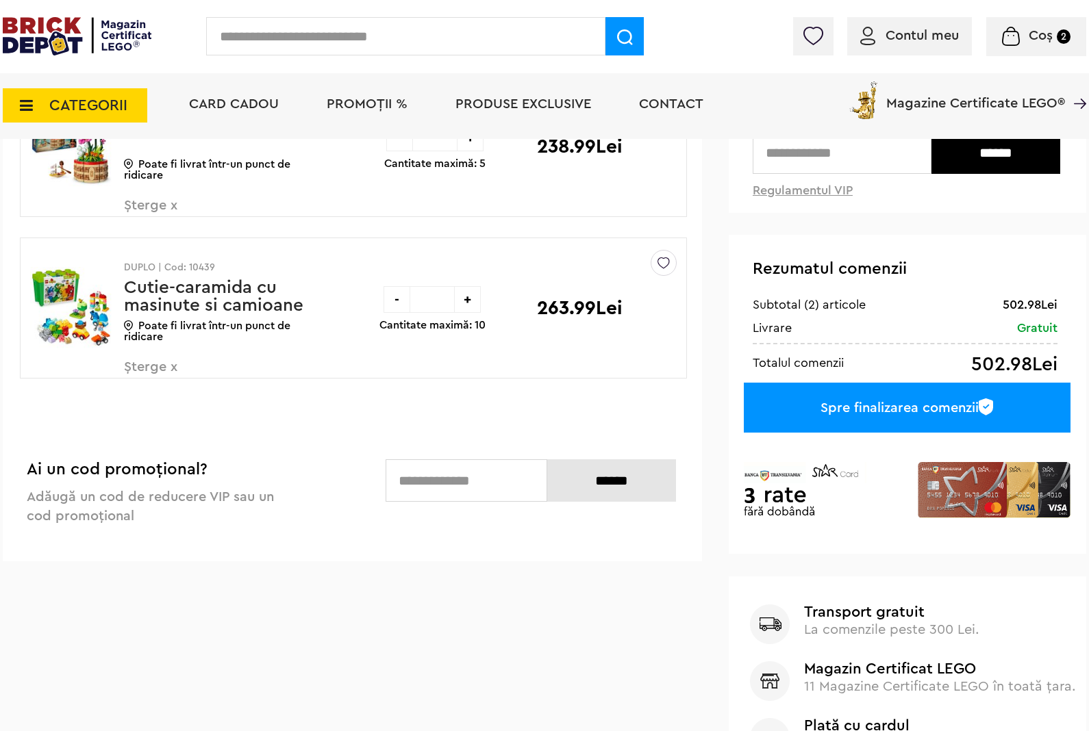
scroll to position [25, 0]
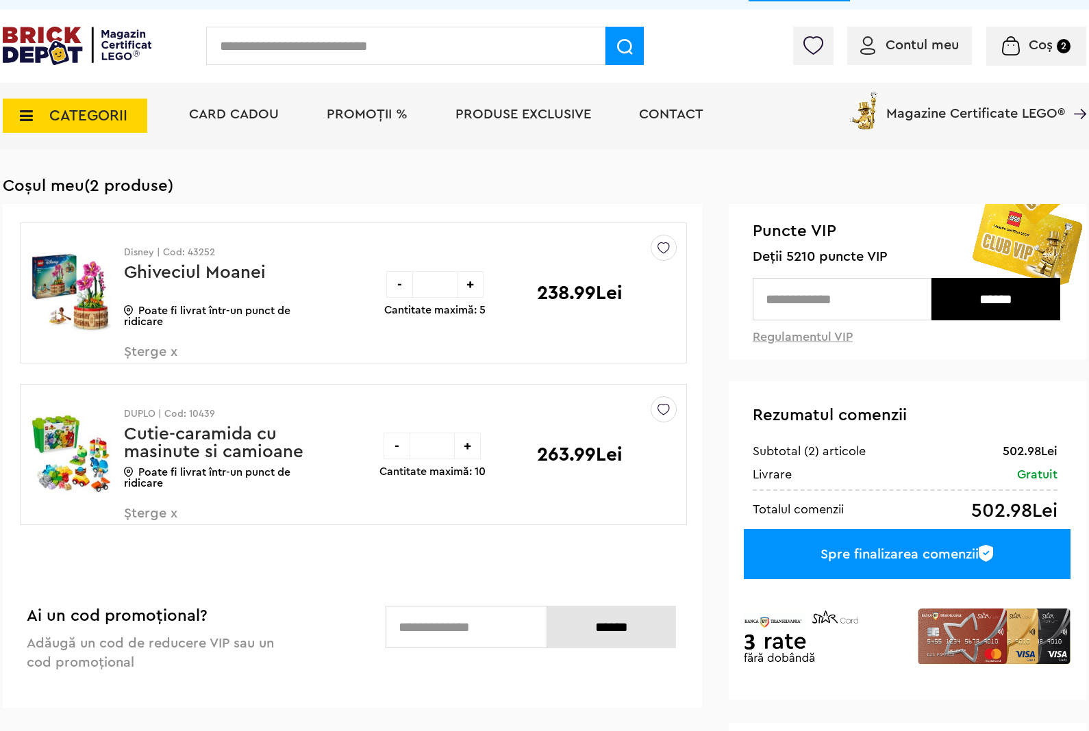
drag, startPoint x: 159, startPoint y: 359, endPoint x: 337, endPoint y: 331, distance: 180.3
click at [168, 356] on span "Șterge x" at bounding box center [204, 359] width 161 height 29
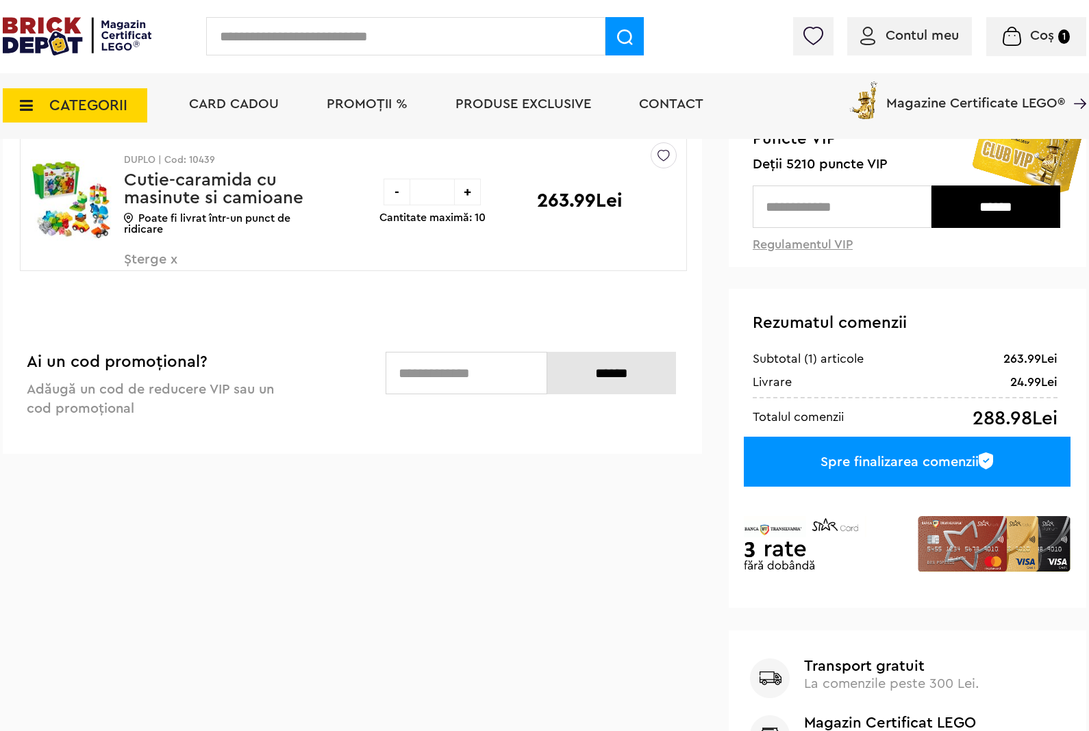
scroll to position [152, 0]
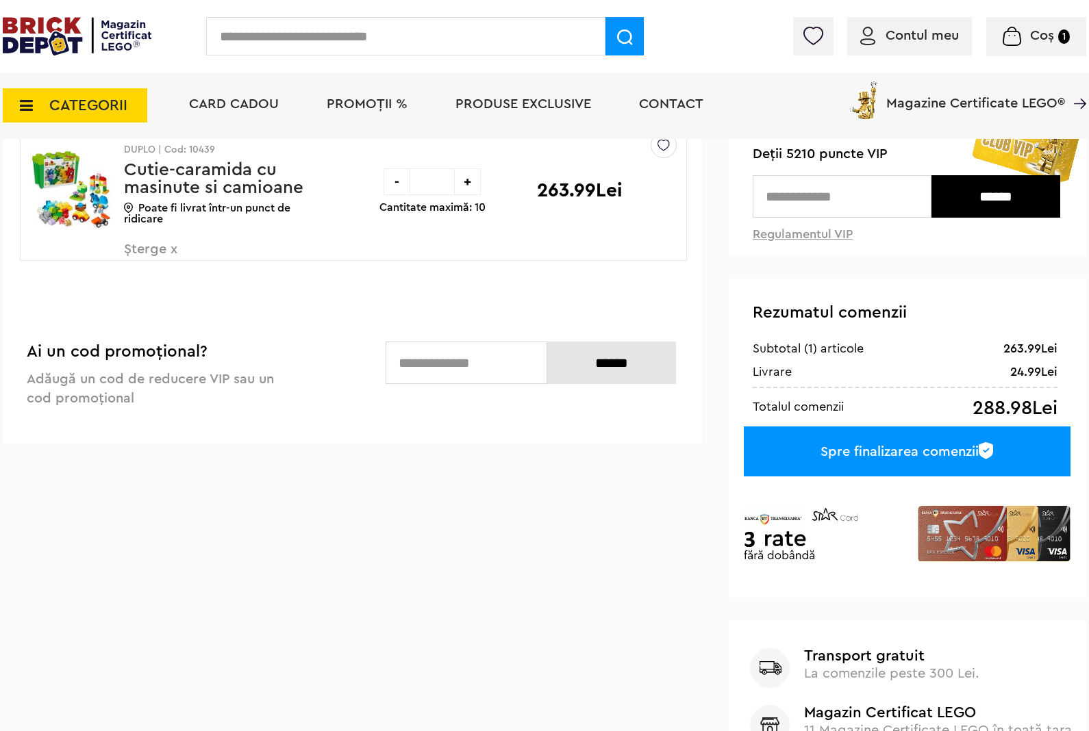
click at [891, 454] on div "Spre finalizarea comenzii" at bounding box center [906, 452] width 327 height 50
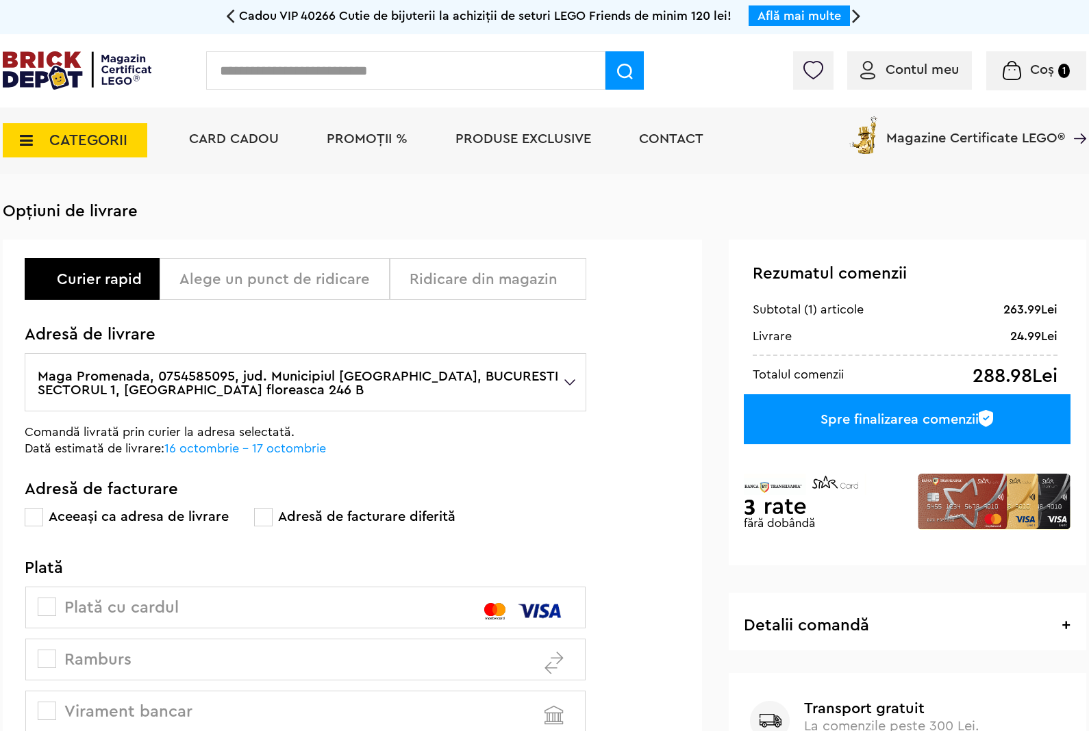
click at [281, 283] on div "Alege un punct de ridicare" at bounding box center [279, 279] width 200 height 16
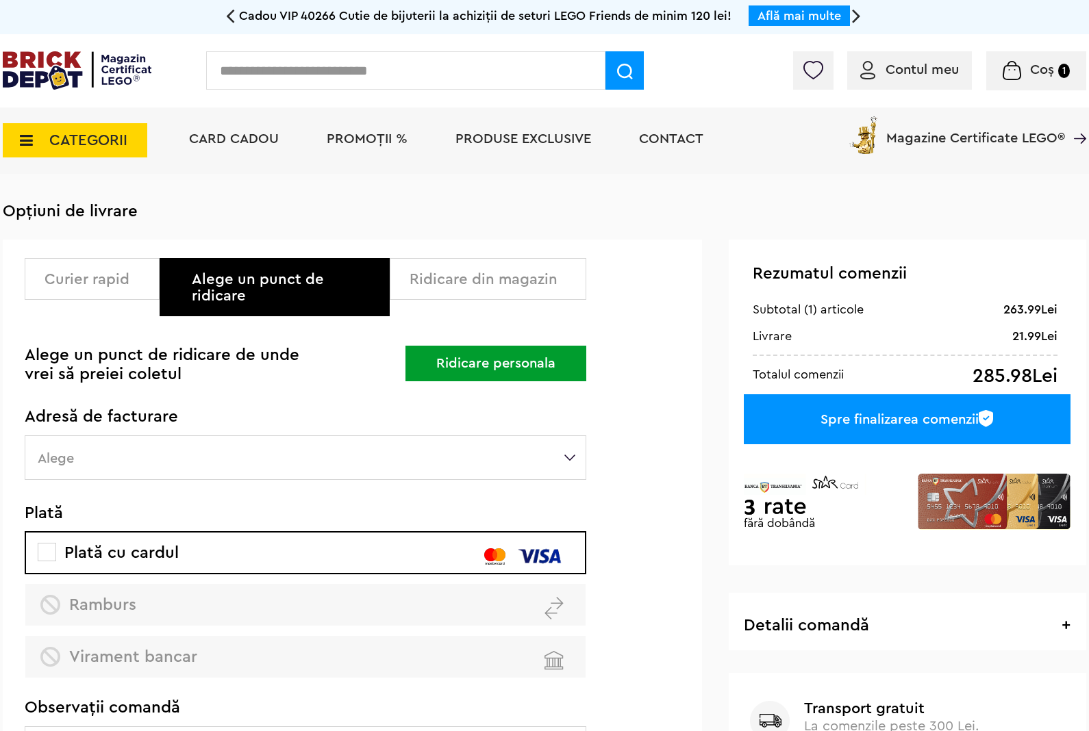
click at [189, 468] on div "Curier rapid Alege un punct de ridicare Ridicare din magazin Alege un punct de …" at bounding box center [305, 487] width 561 height 458
click at [192, 461] on label "Alege" at bounding box center [305, 457] width 561 height 44
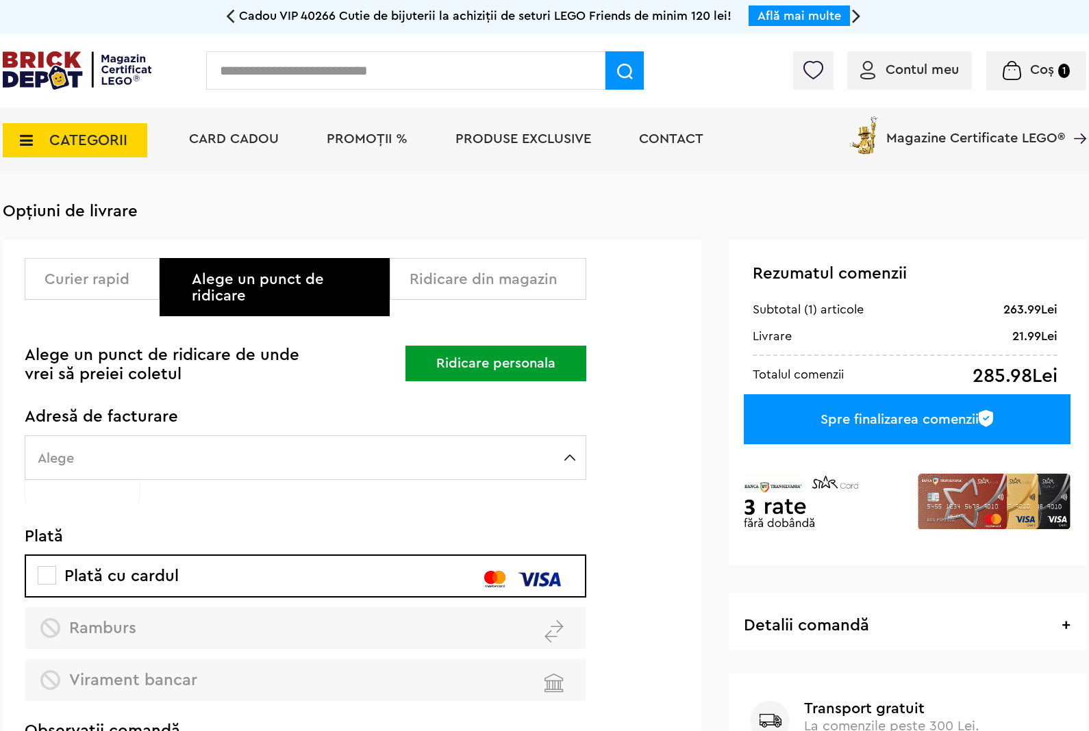
click at [192, 456] on label "Alege" at bounding box center [305, 457] width 561 height 44
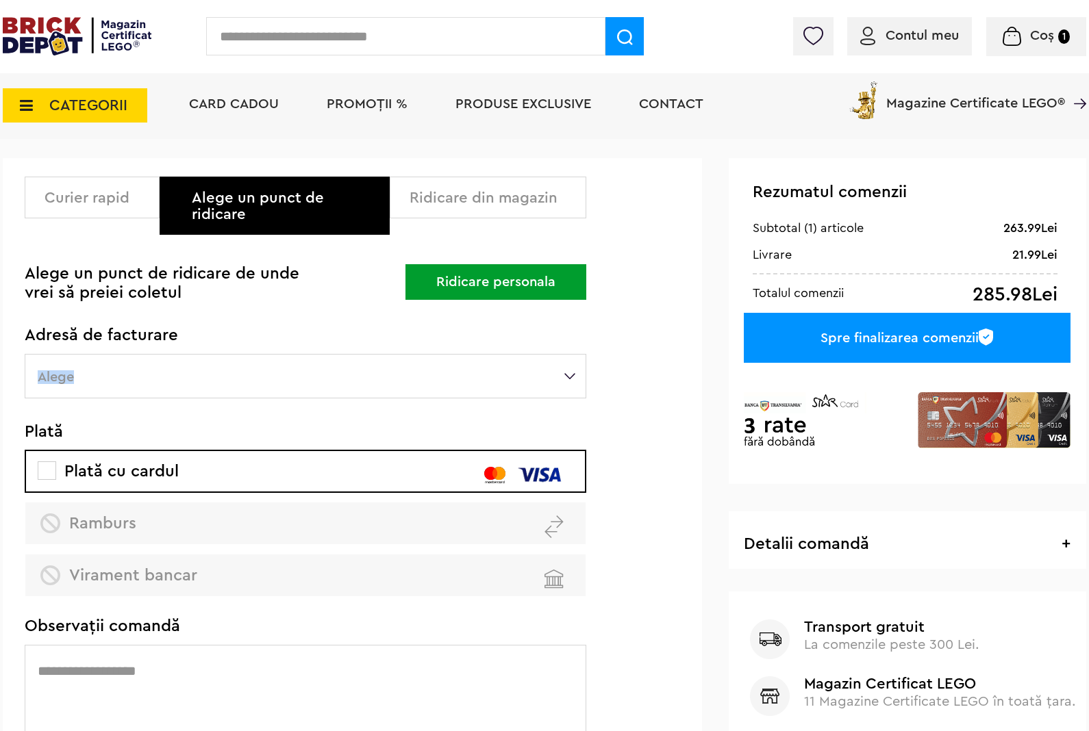
scroll to position [110, 0]
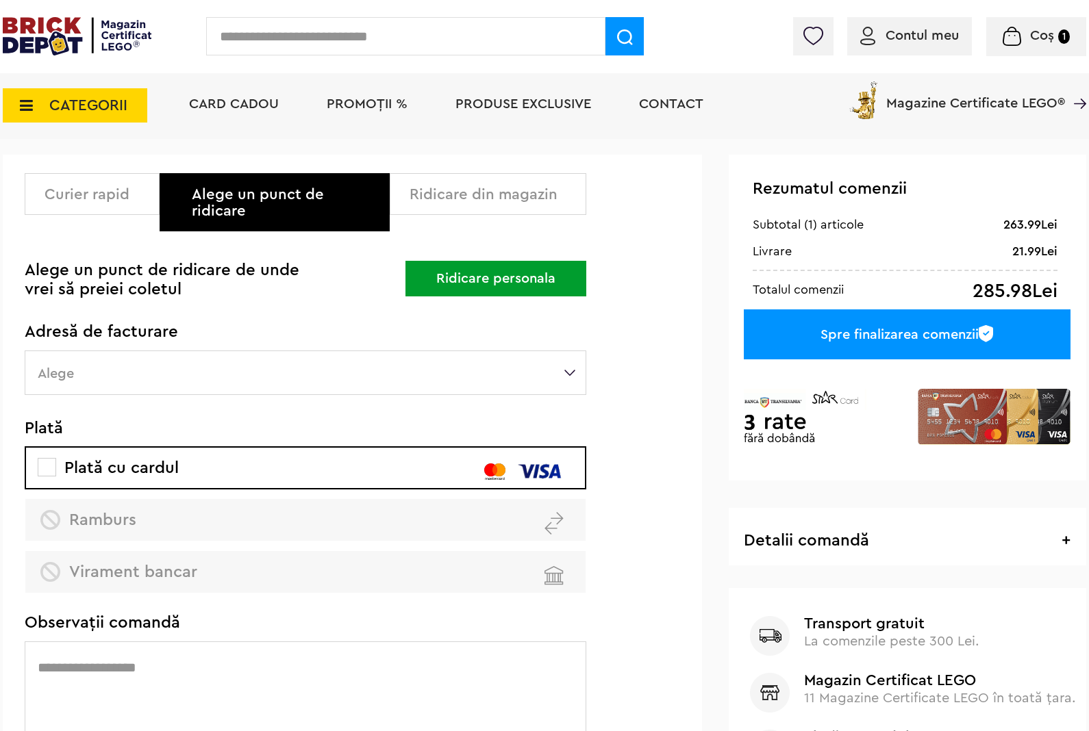
click at [433, 186] on div "Ridicare din magazin" at bounding box center [492, 194] width 166 height 16
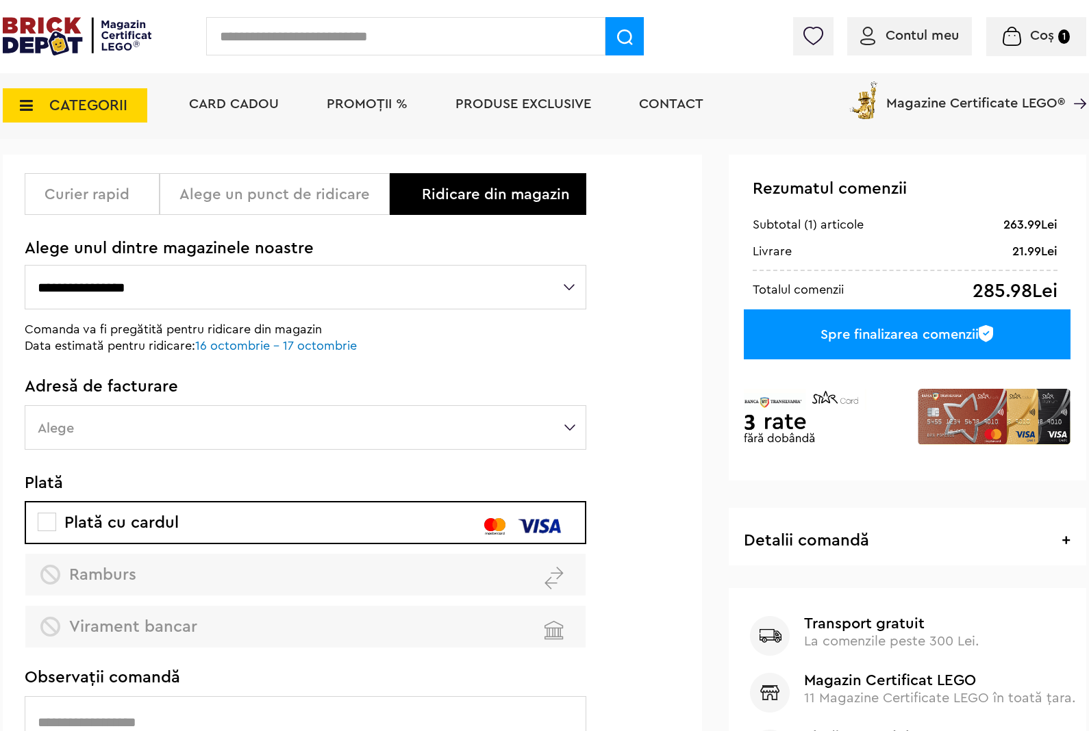
click at [264, 307] on select "**********" at bounding box center [305, 287] width 561 height 44
select select "*"
click at [25, 265] on select "**********" at bounding box center [305, 287] width 561 height 44
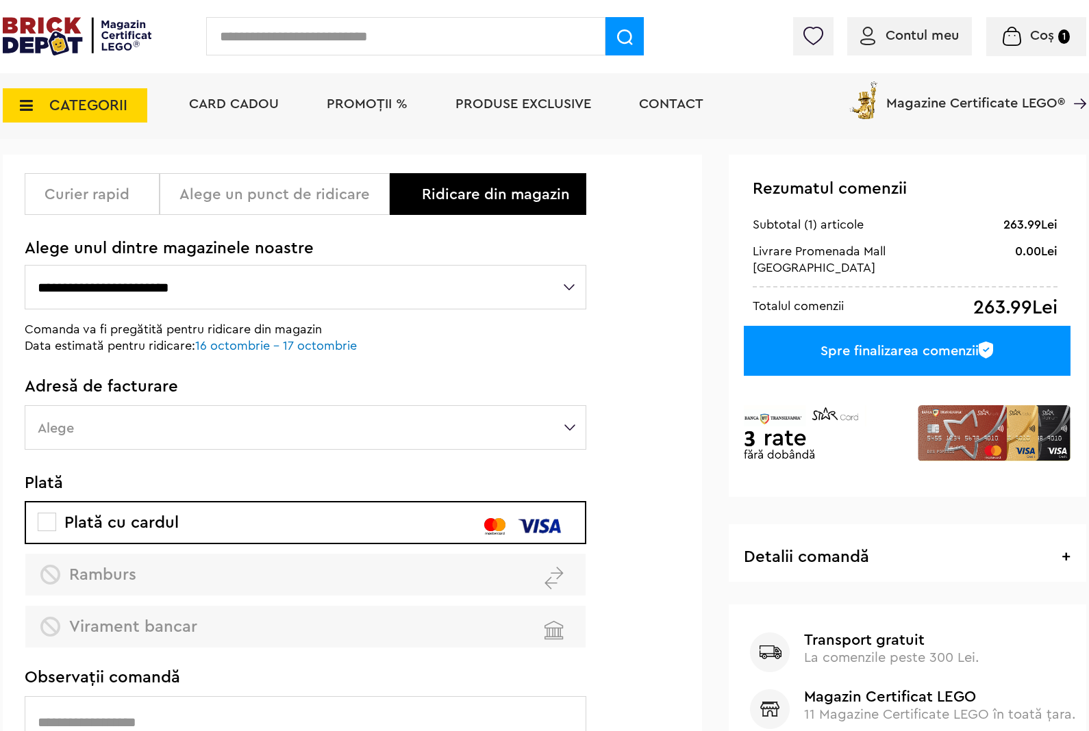
click at [155, 281] on select "**********" at bounding box center [305, 287] width 561 height 44
click at [229, 272] on select "**********" at bounding box center [305, 287] width 561 height 44
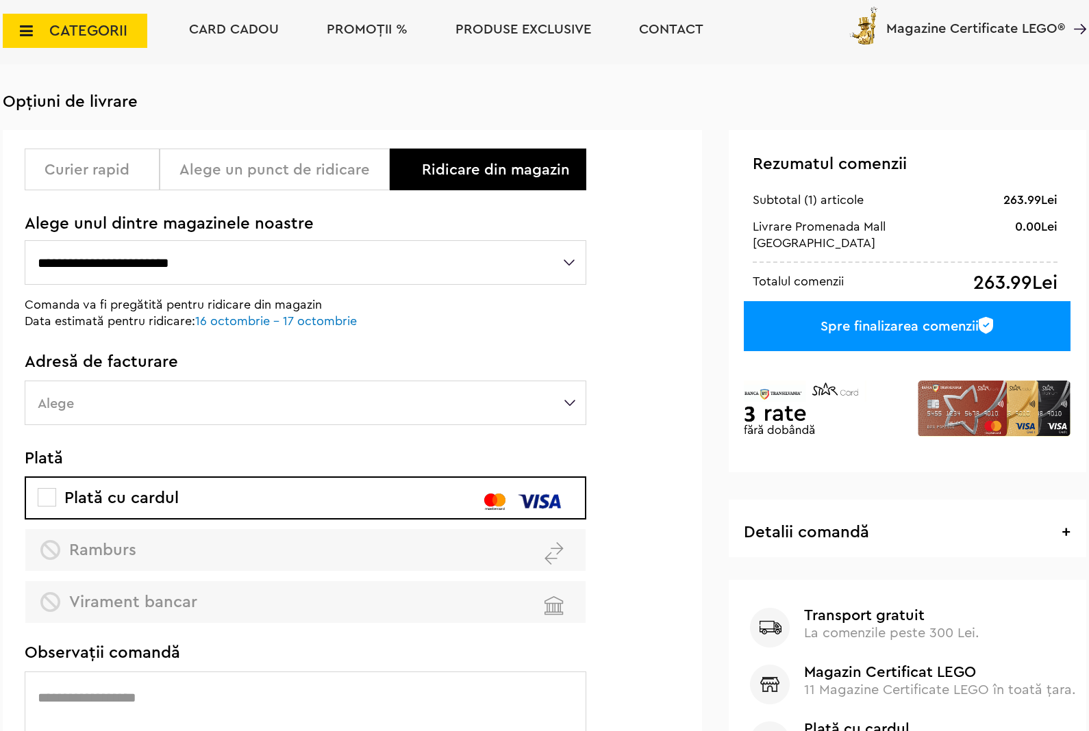
scroll to position [0, 0]
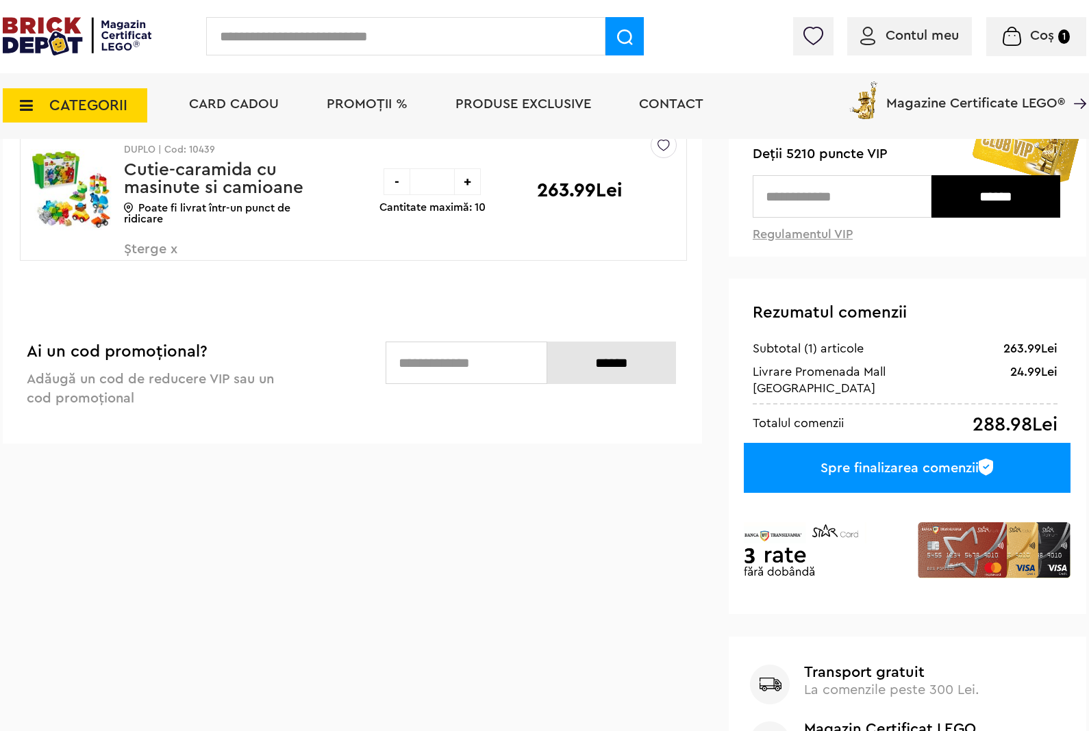
click at [60, 192] on img at bounding box center [72, 191] width 84 height 103
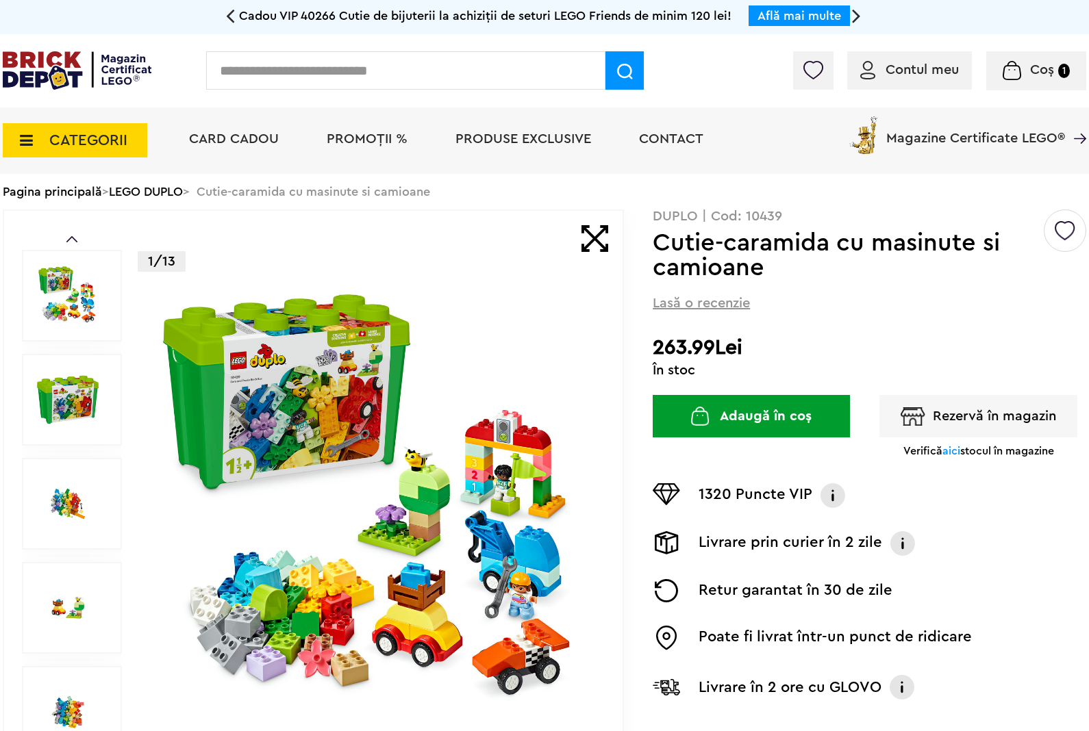
click at [510, 514] on img at bounding box center [372, 503] width 441 height 441
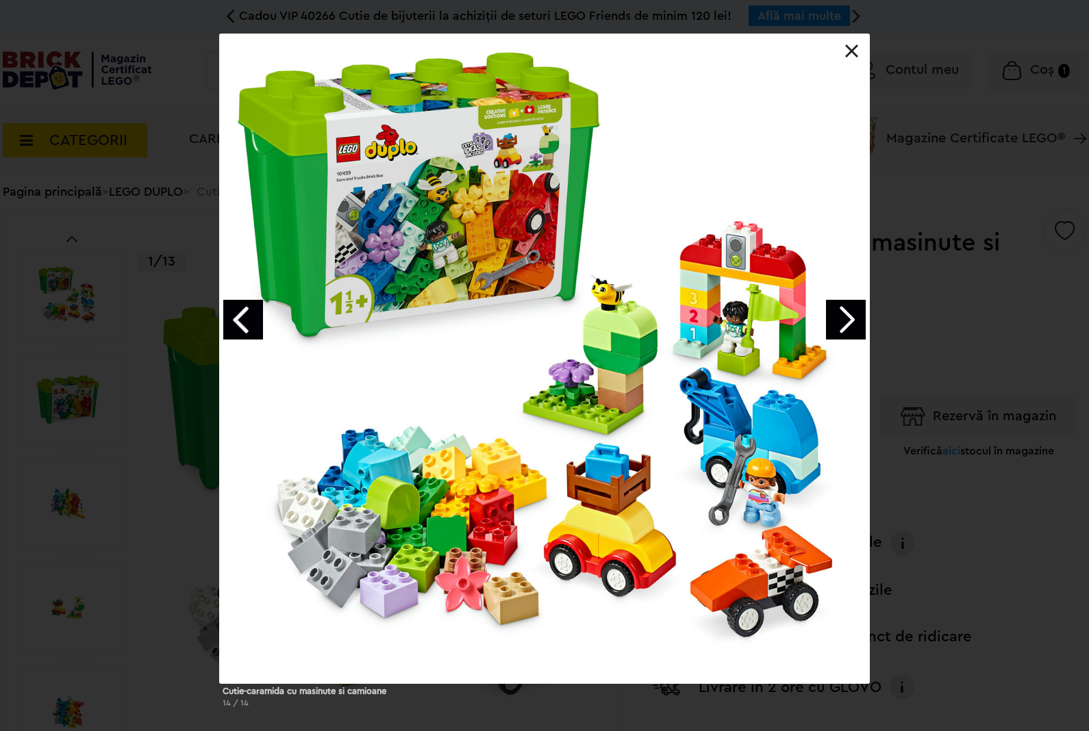
click at [850, 300] on link "Next image" at bounding box center [846, 320] width 40 height 40
click at [991, 260] on div "Cutie-caramida cu masinute si camioane 1 / 14" at bounding box center [544, 376] width 1089 height 685
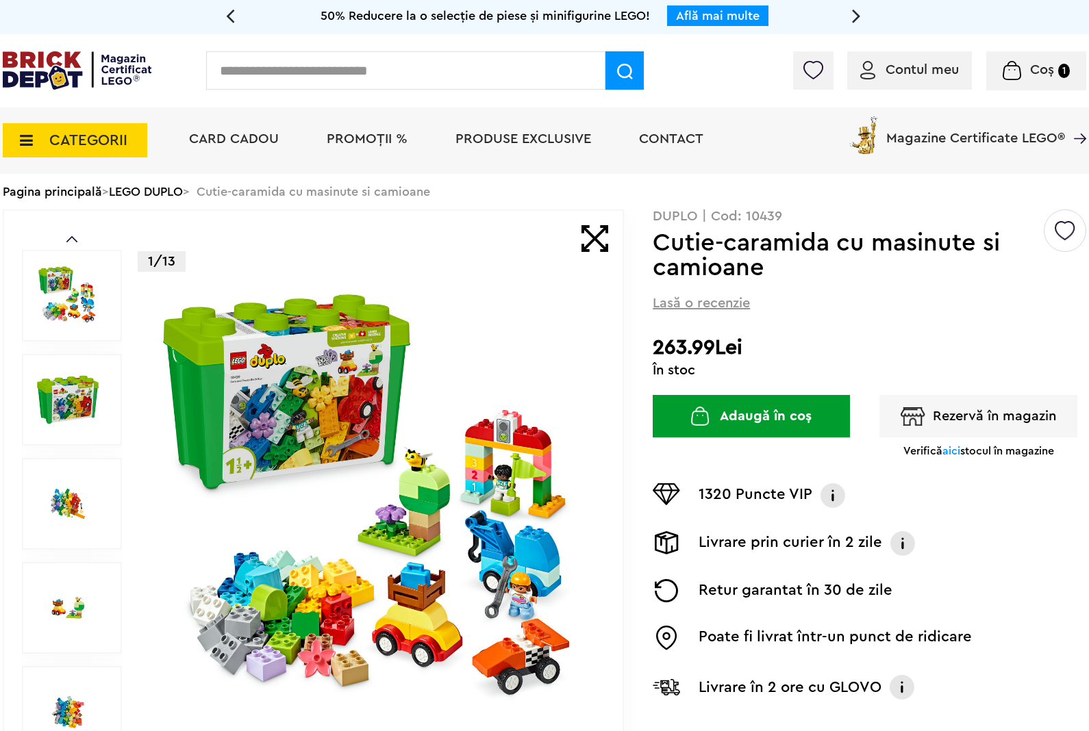
click at [969, 409] on button "Rezervă în magazin" at bounding box center [978, 416] width 198 height 42
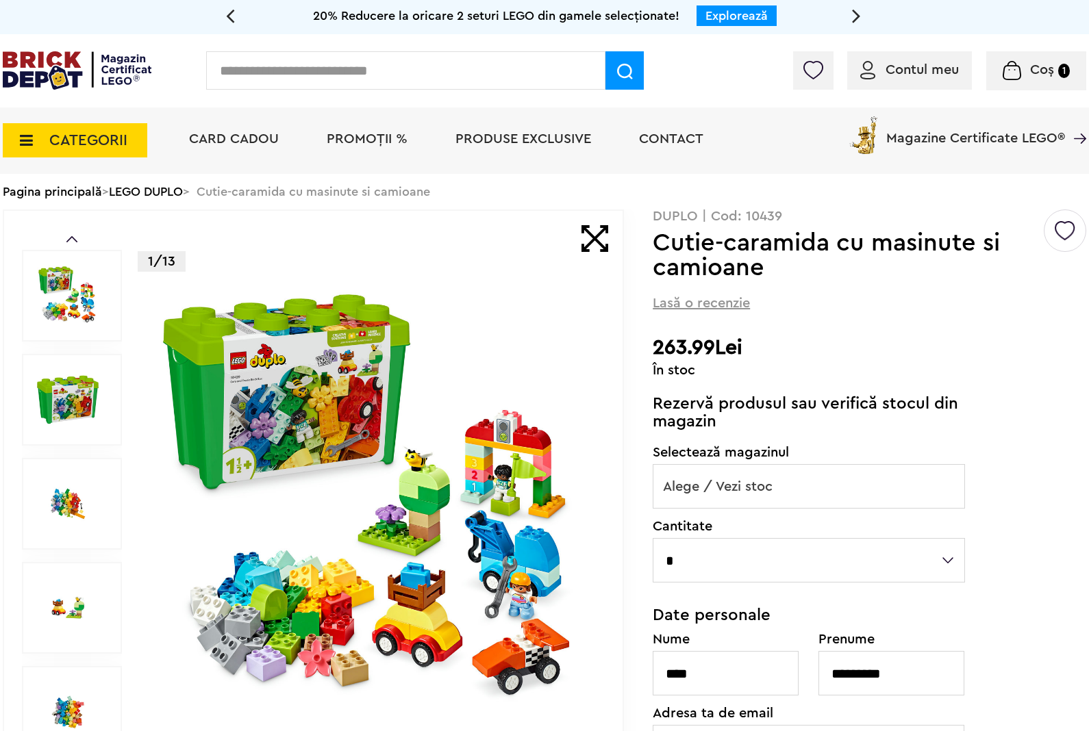
click at [863, 483] on span "Alege / Vezi stoc" at bounding box center [808, 487] width 311 height 44
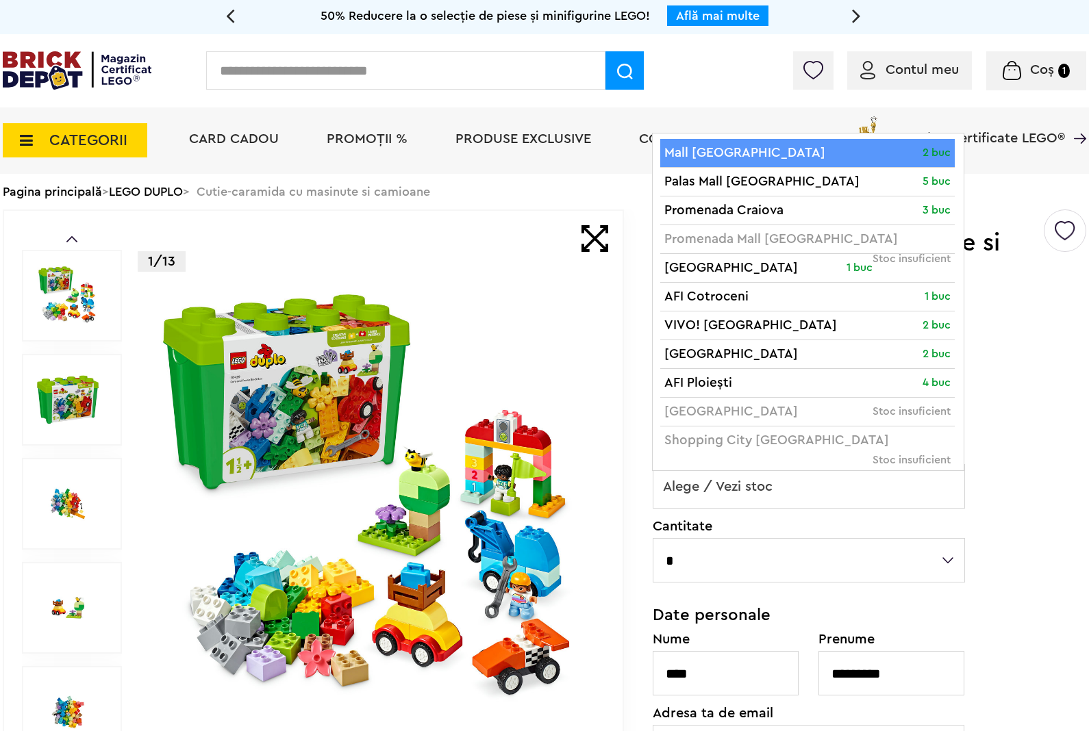
click at [740, 500] on span "Alege / Vezi stoc" at bounding box center [808, 487] width 311 height 44
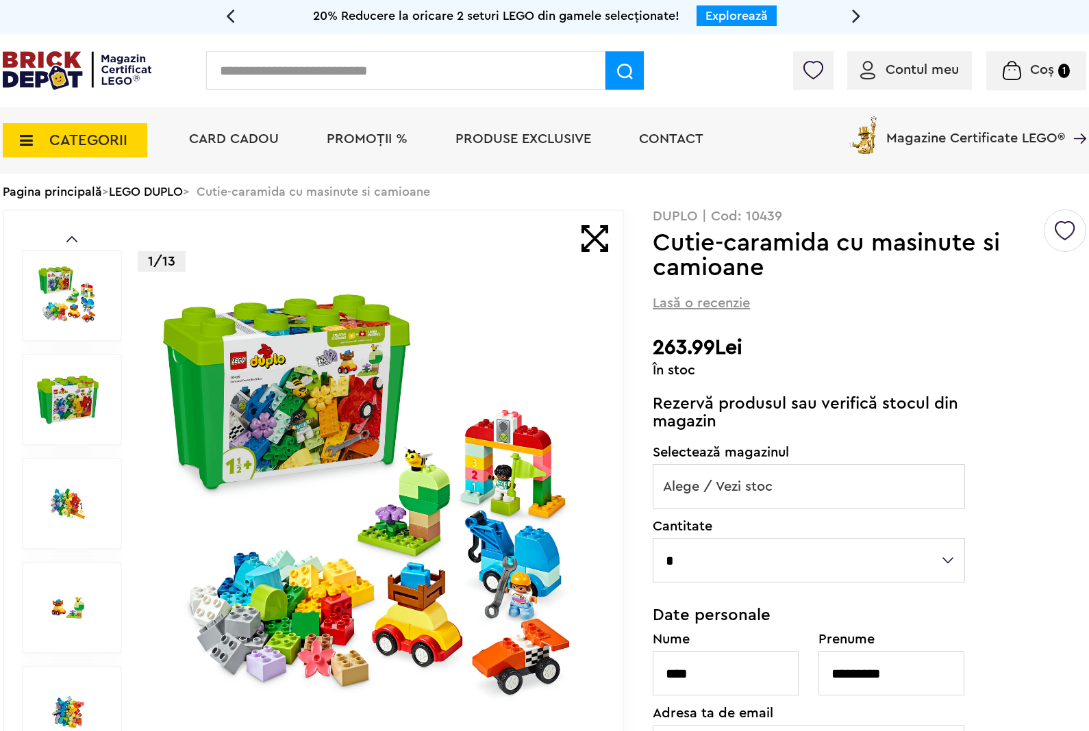
click at [108, 138] on span "CATEGORII" at bounding box center [88, 140] width 78 height 15
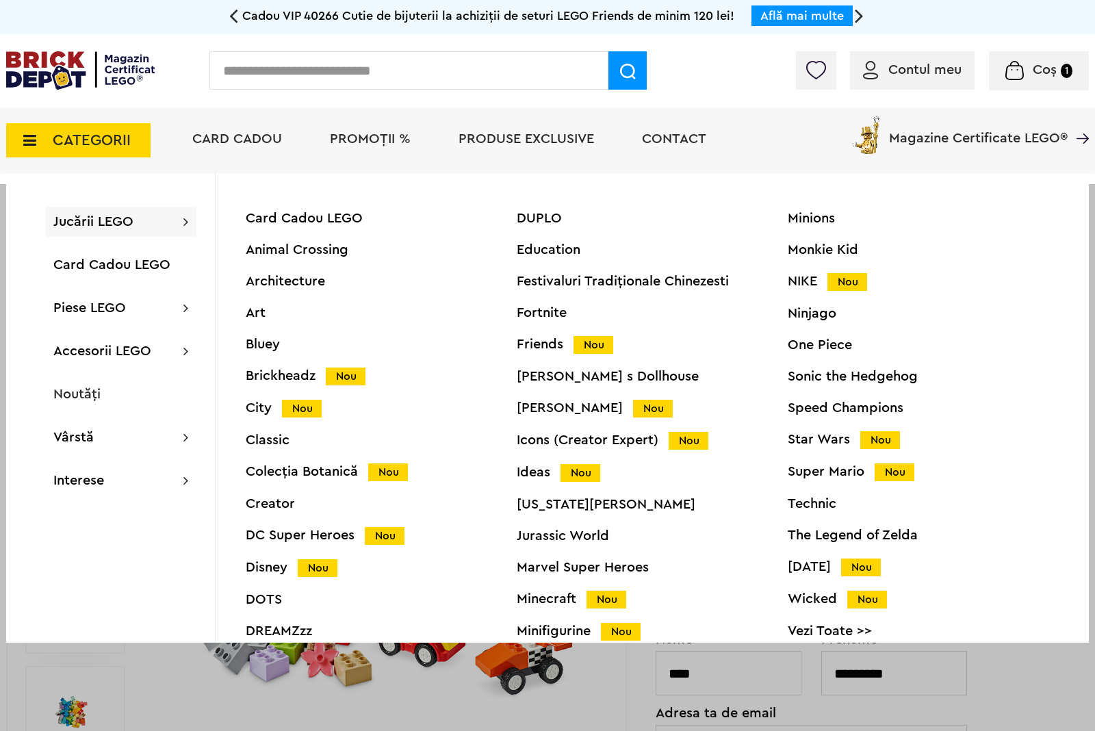
click at [548, 221] on div "DUPLO" at bounding box center [652, 219] width 271 height 14
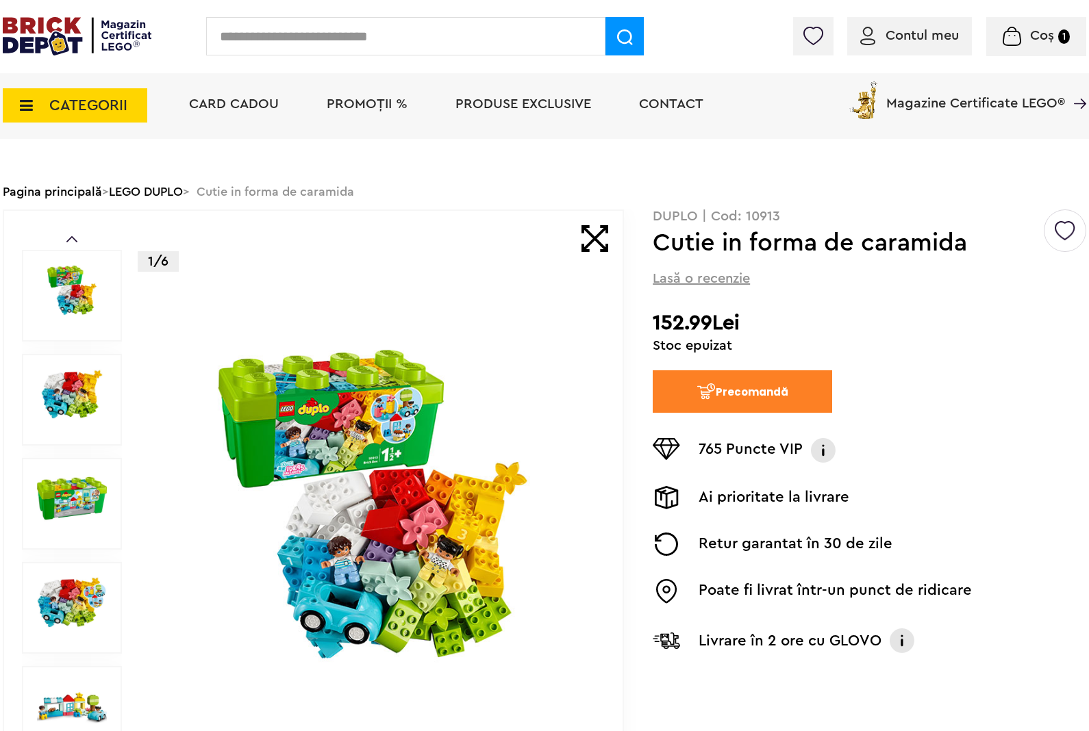
scroll to position [25, 0]
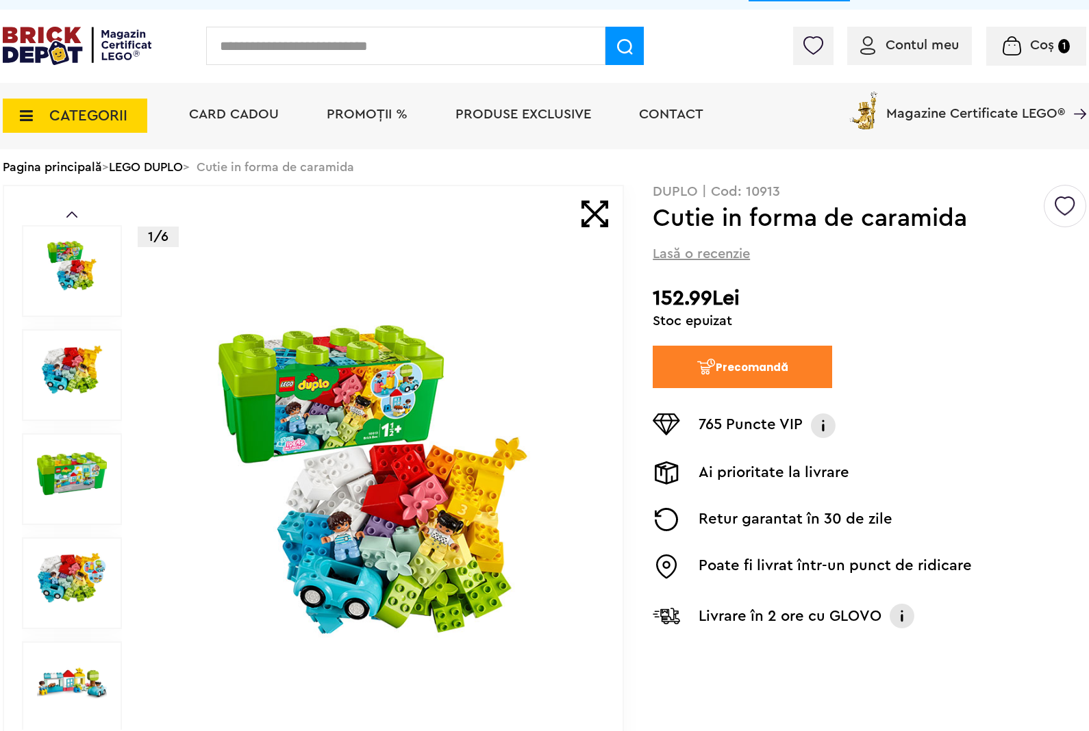
click at [750, 365] on button "Precomandă" at bounding box center [741, 367] width 179 height 42
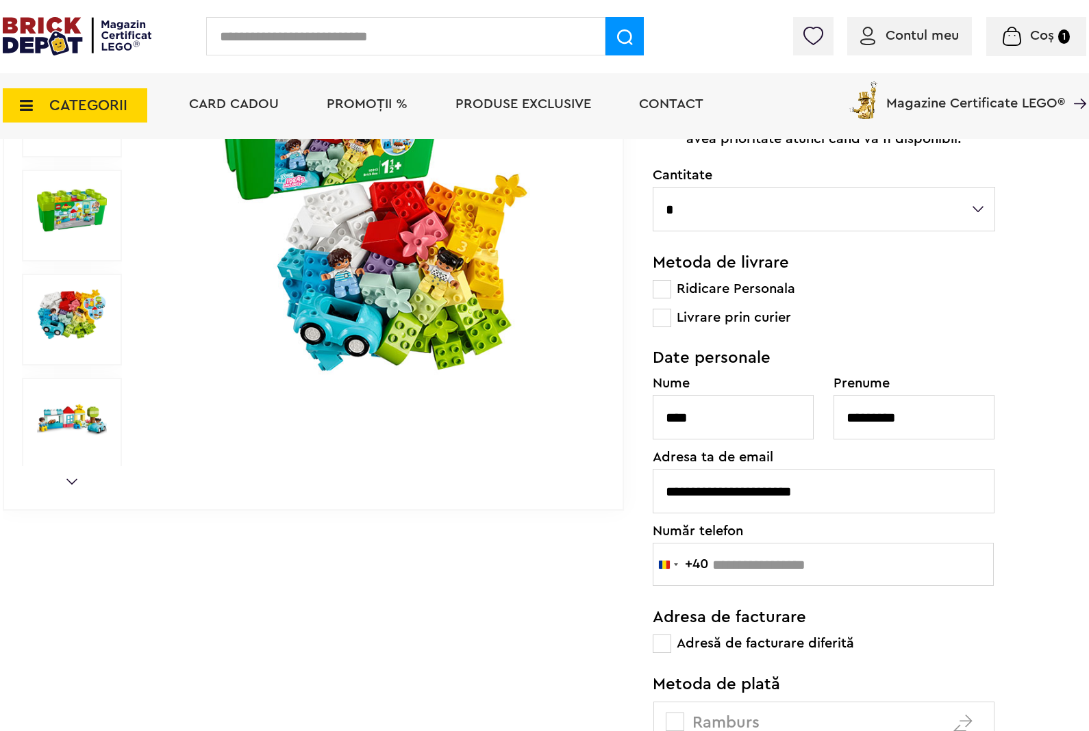
scroll to position [368, 0]
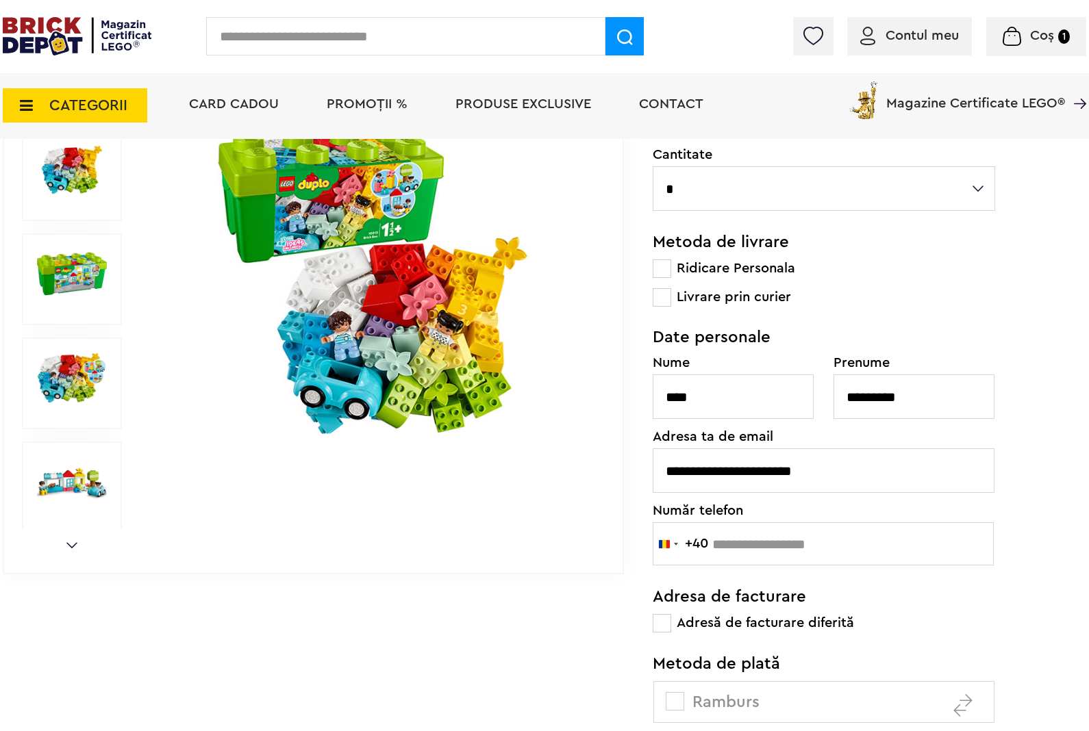
click at [656, 270] on span at bounding box center [661, 268] width 18 height 18
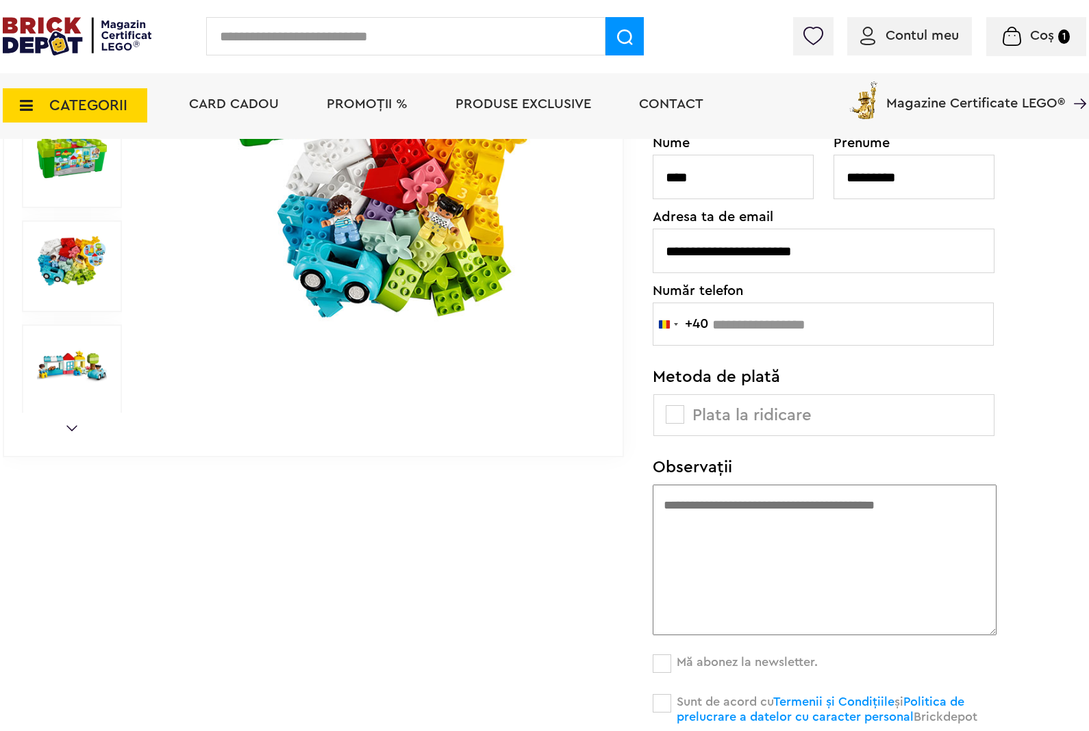
scroll to position [545, 0]
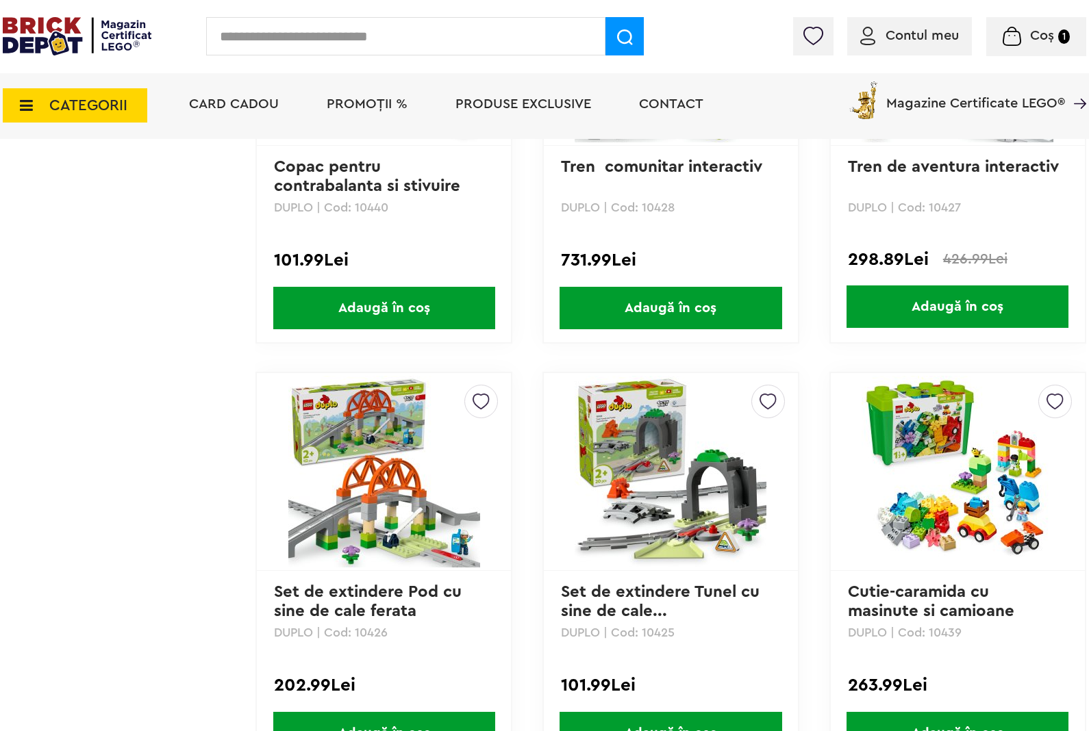
scroll to position [3618, 0]
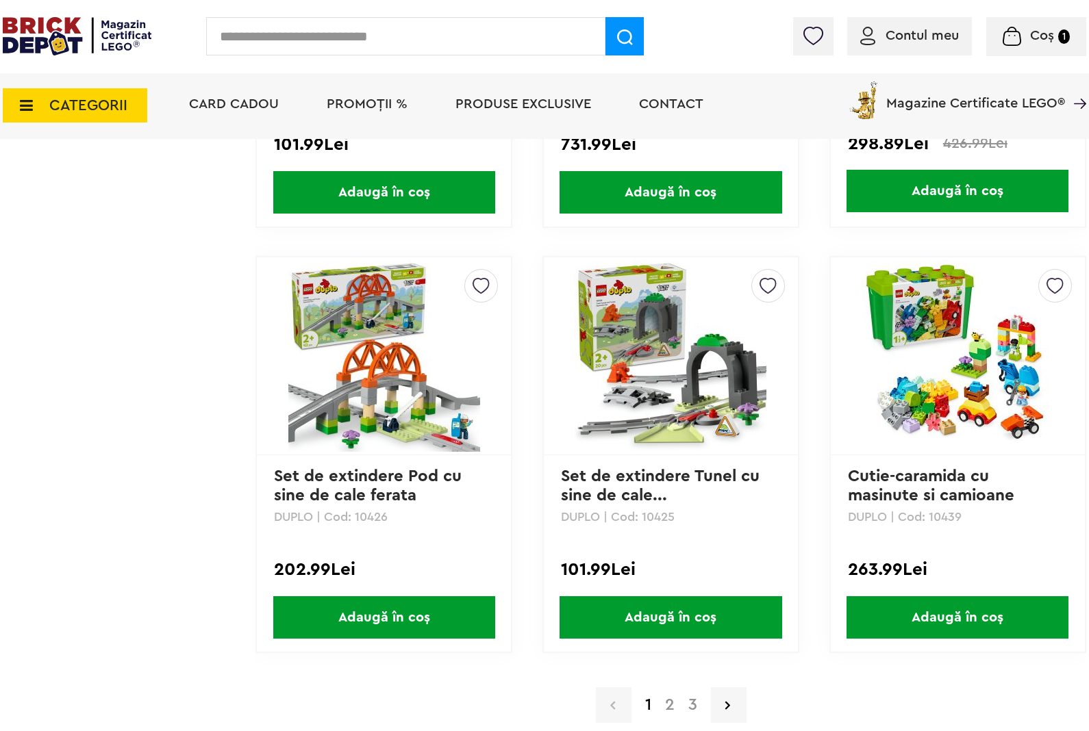
click at [996, 366] on img at bounding box center [957, 356] width 192 height 192
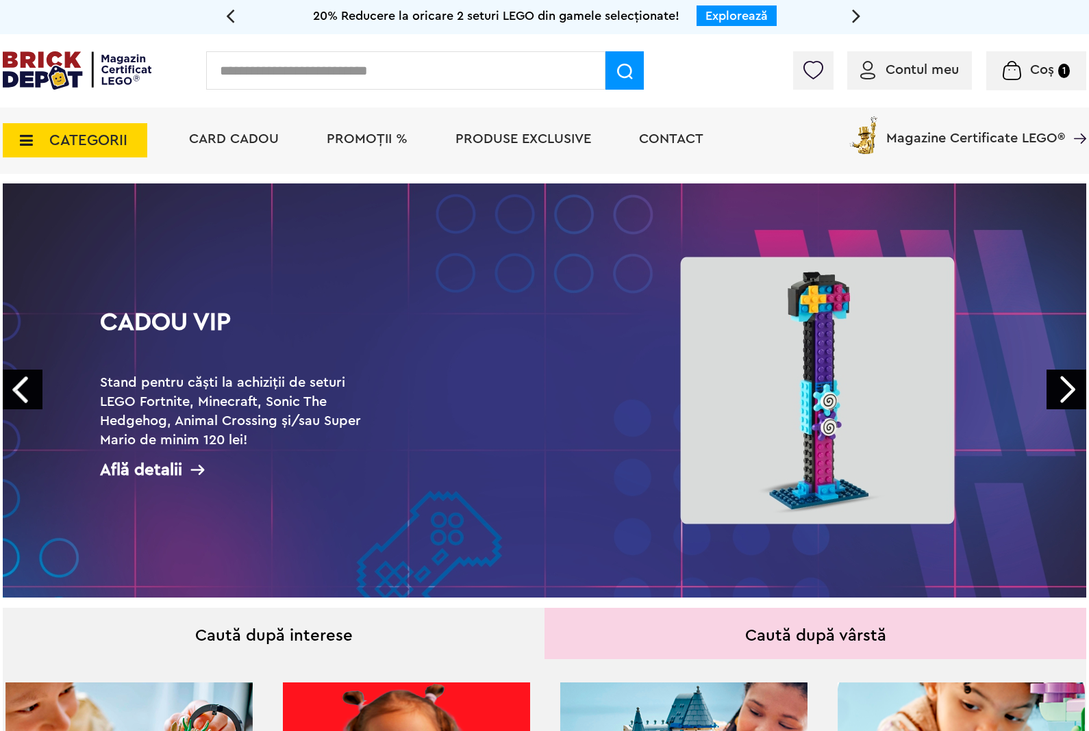
click at [108, 64] on img at bounding box center [77, 70] width 149 height 38
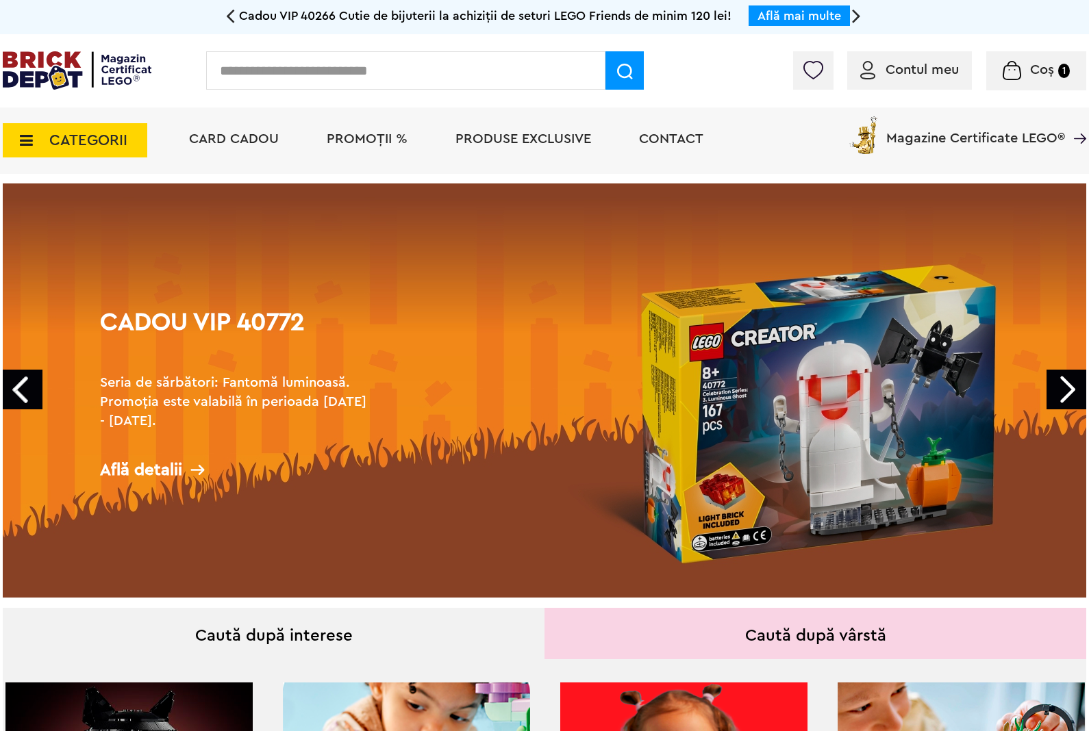
click at [121, 77] on img at bounding box center [77, 70] width 149 height 38
